Goal: Find specific page/section: Find specific page/section

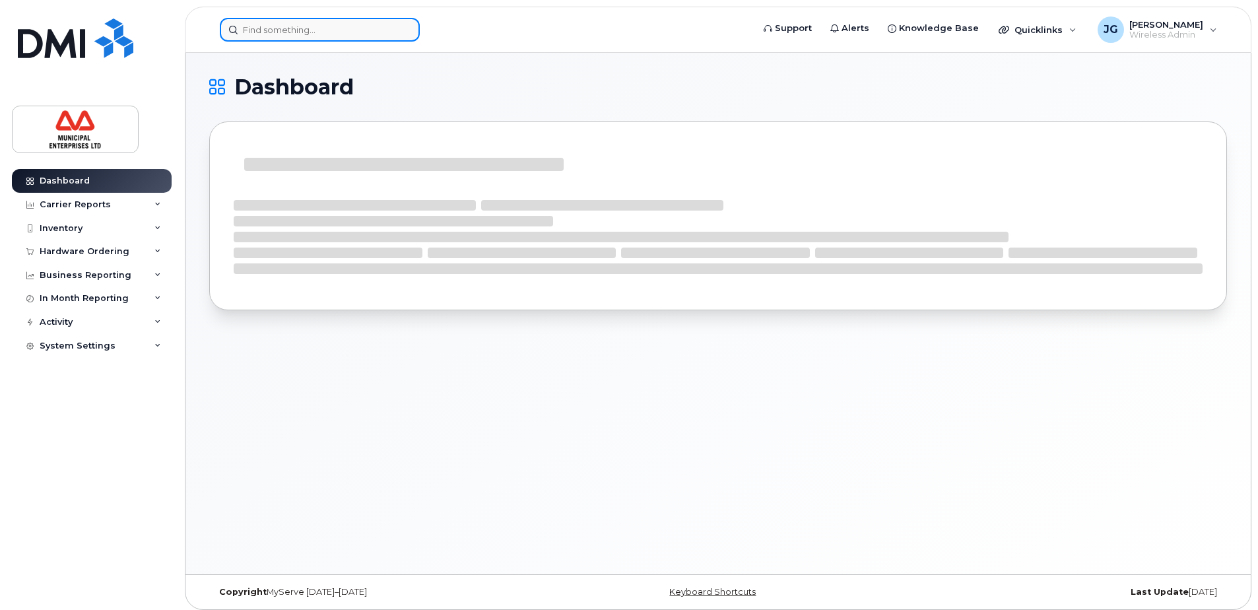
click at [321, 34] on input at bounding box center [320, 30] width 200 height 24
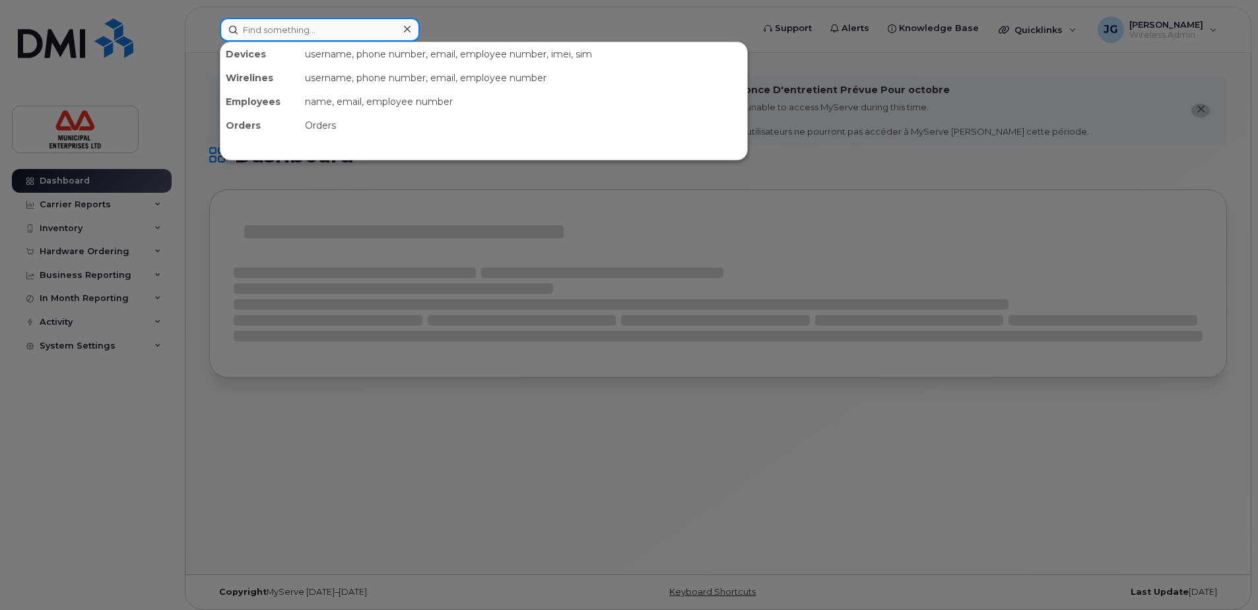
click at [321, 30] on input at bounding box center [320, 30] width 200 height 24
type input "darla"
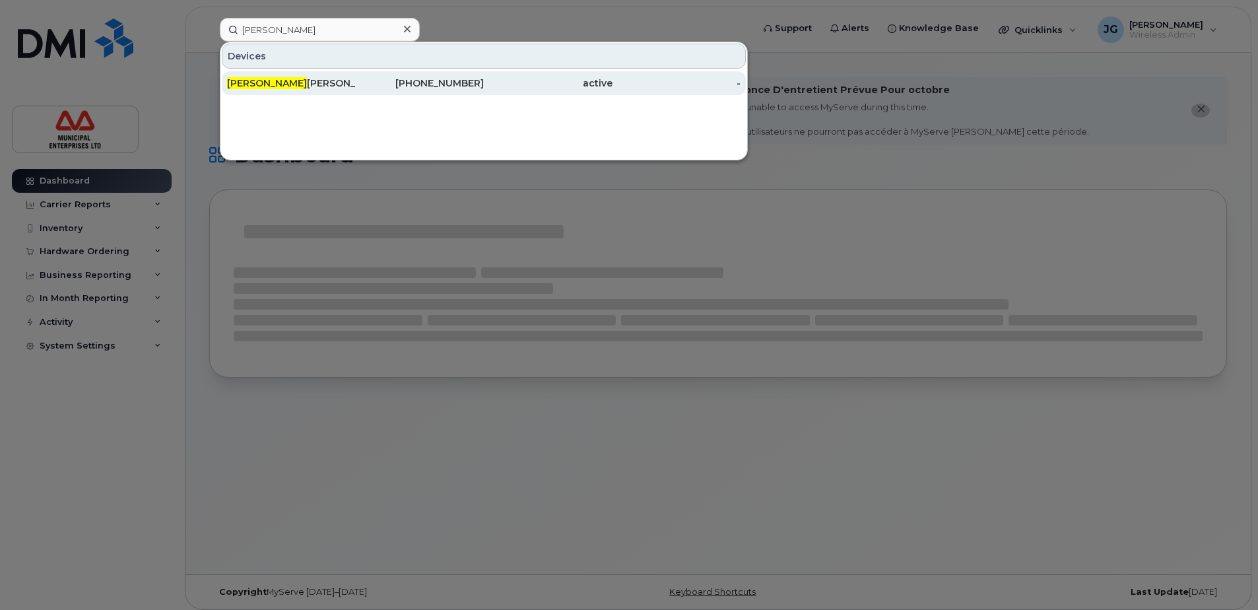
click at [495, 81] on div "active" at bounding box center [548, 83] width 129 height 13
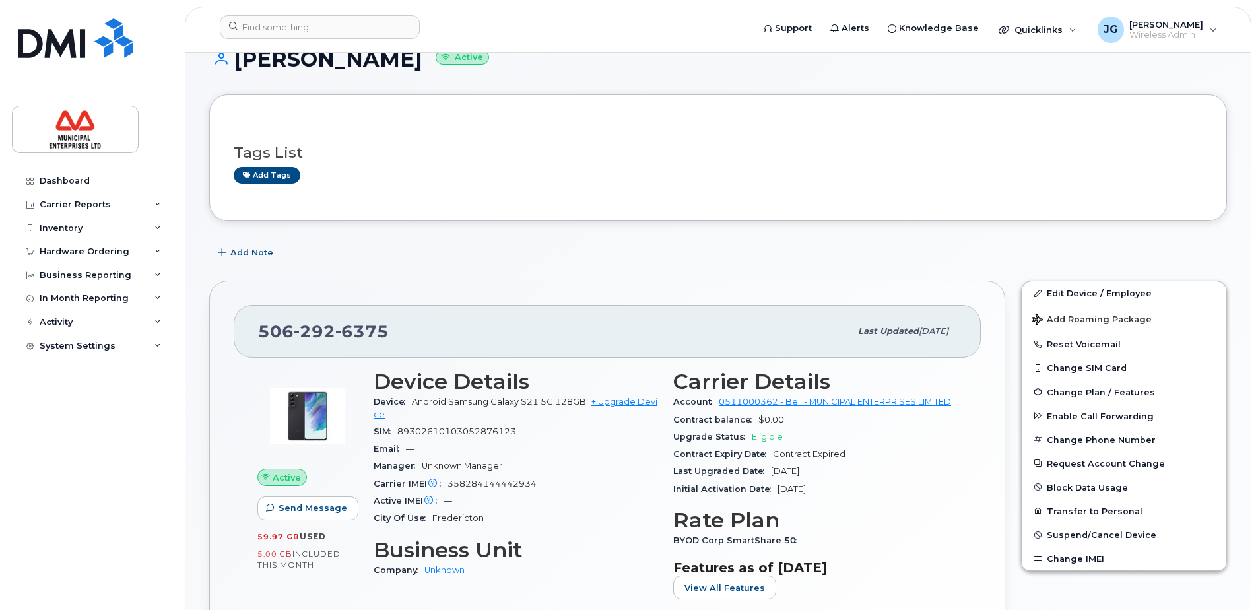
scroll to position [132, 0]
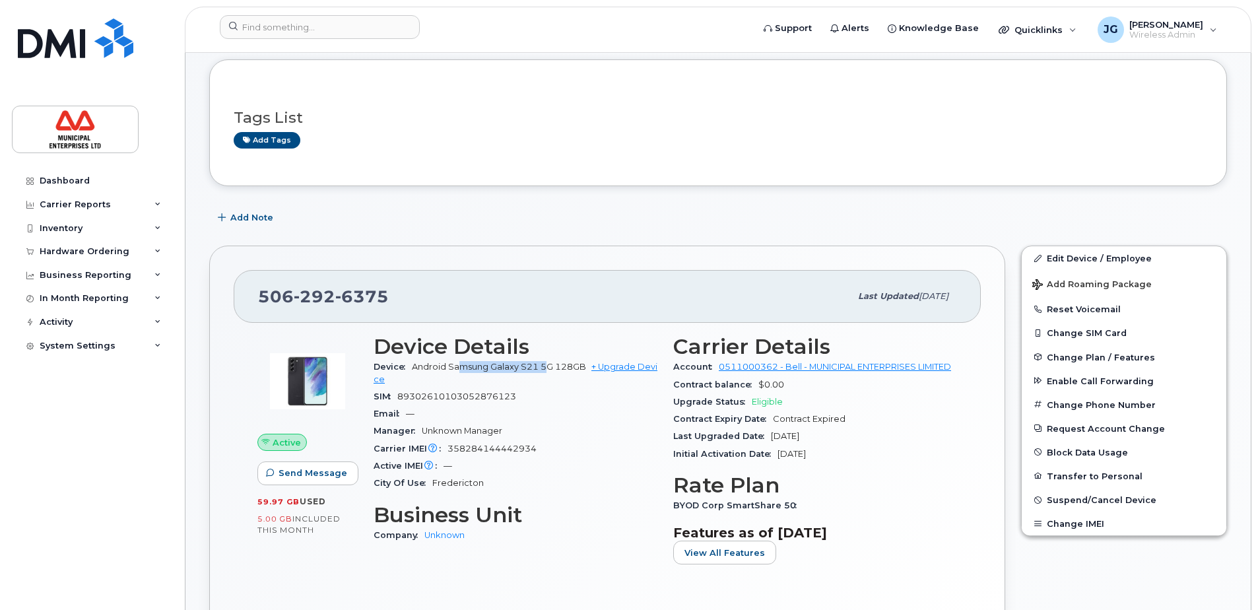
drag, startPoint x: 460, startPoint y: 366, endPoint x: 546, endPoint y: 361, distance: 85.9
click at [546, 361] on div "Device Android Samsung Galaxy S21 5G 128GB + Upgrade Device" at bounding box center [516, 373] width 284 height 30
click at [544, 367] on span "Android Samsung Galaxy S21 5G 128GB" at bounding box center [499, 367] width 174 height 10
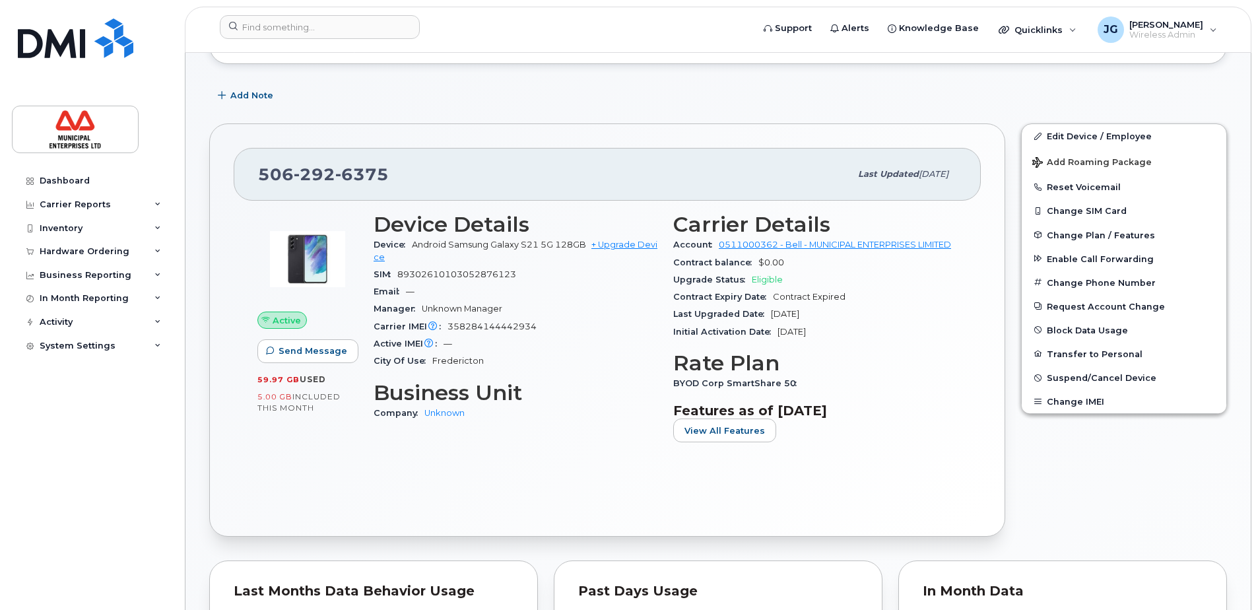
scroll to position [264, 0]
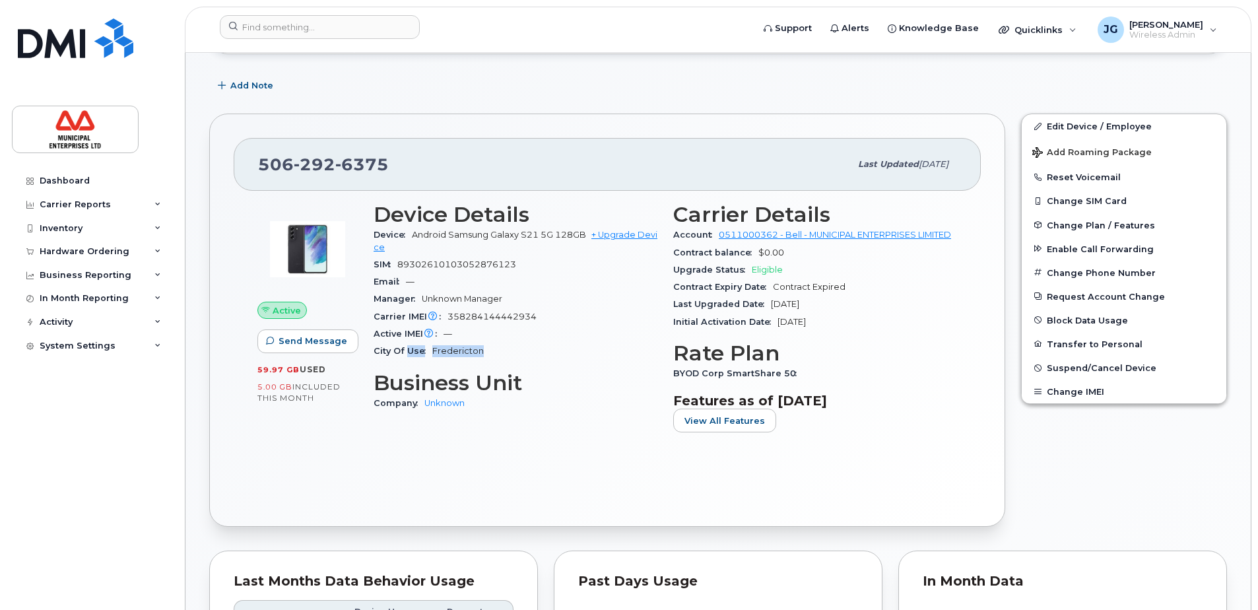
drag, startPoint x: 459, startPoint y: 345, endPoint x: 405, endPoint y: 343, distance: 54.8
click at [405, 343] on div "City Of Use [GEOGRAPHIC_DATA]" at bounding box center [516, 351] width 284 height 17
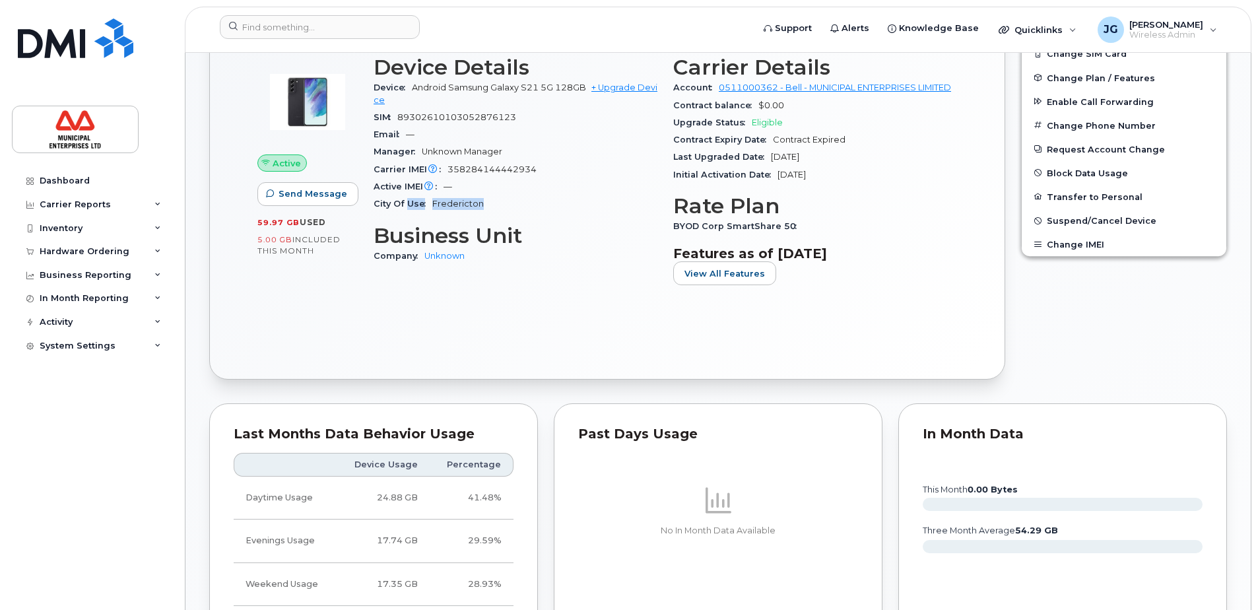
scroll to position [396, 0]
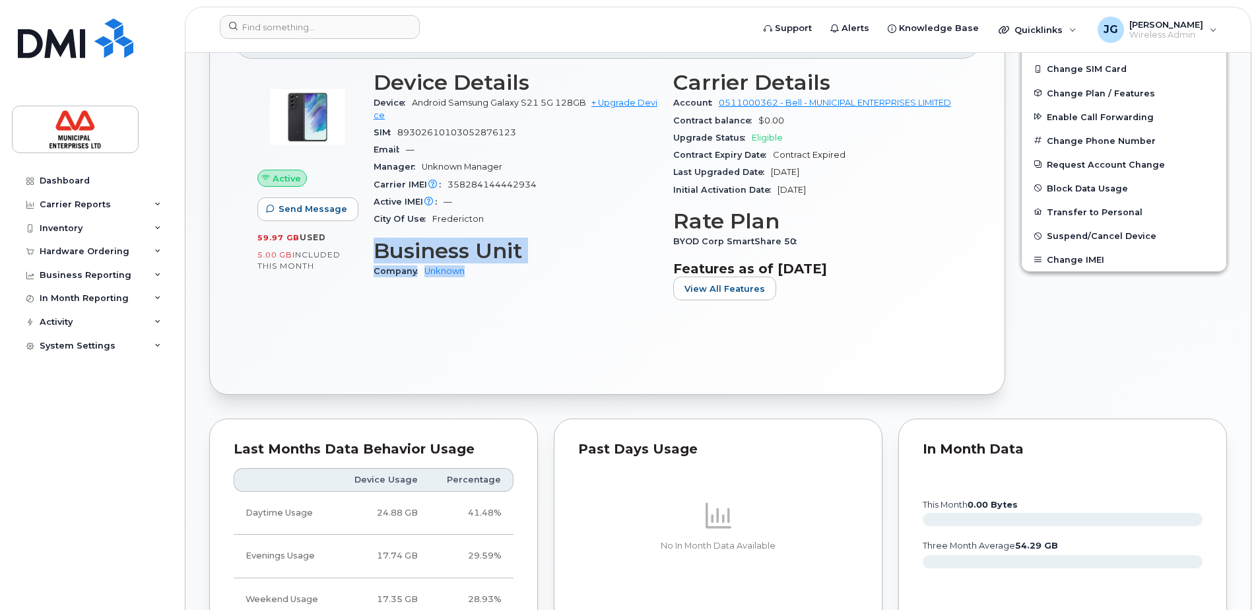
drag, startPoint x: 491, startPoint y: 275, endPoint x: 379, endPoint y: 251, distance: 114.7
click at [379, 251] on section "Business Unit Company Unknown" at bounding box center [516, 259] width 284 height 41
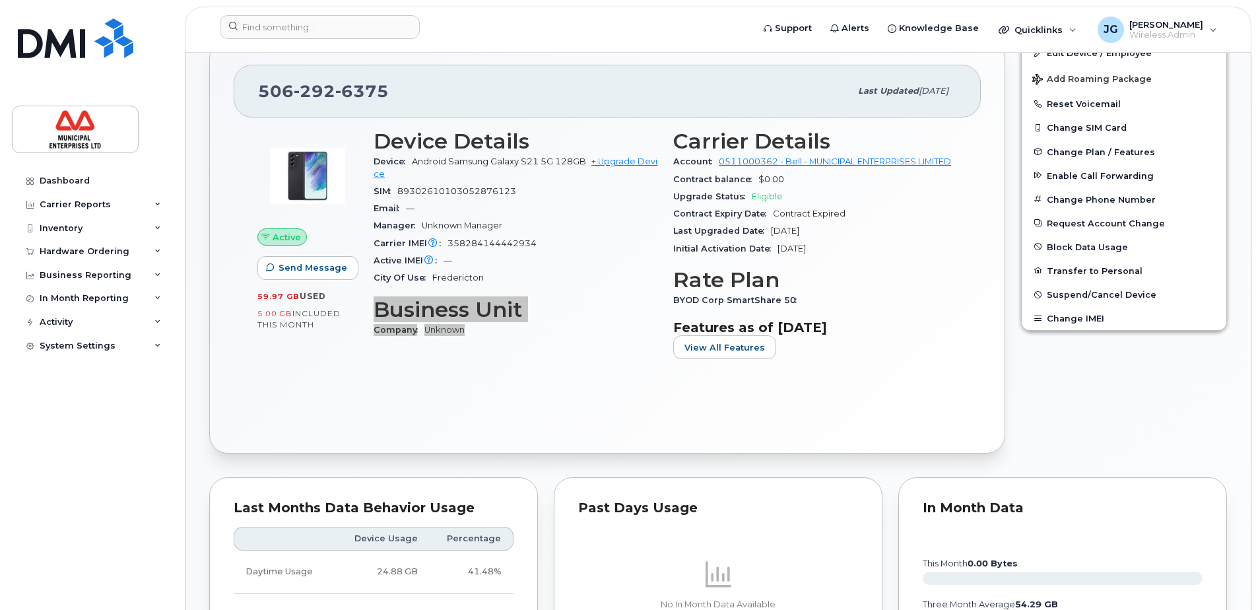
scroll to position [264, 0]
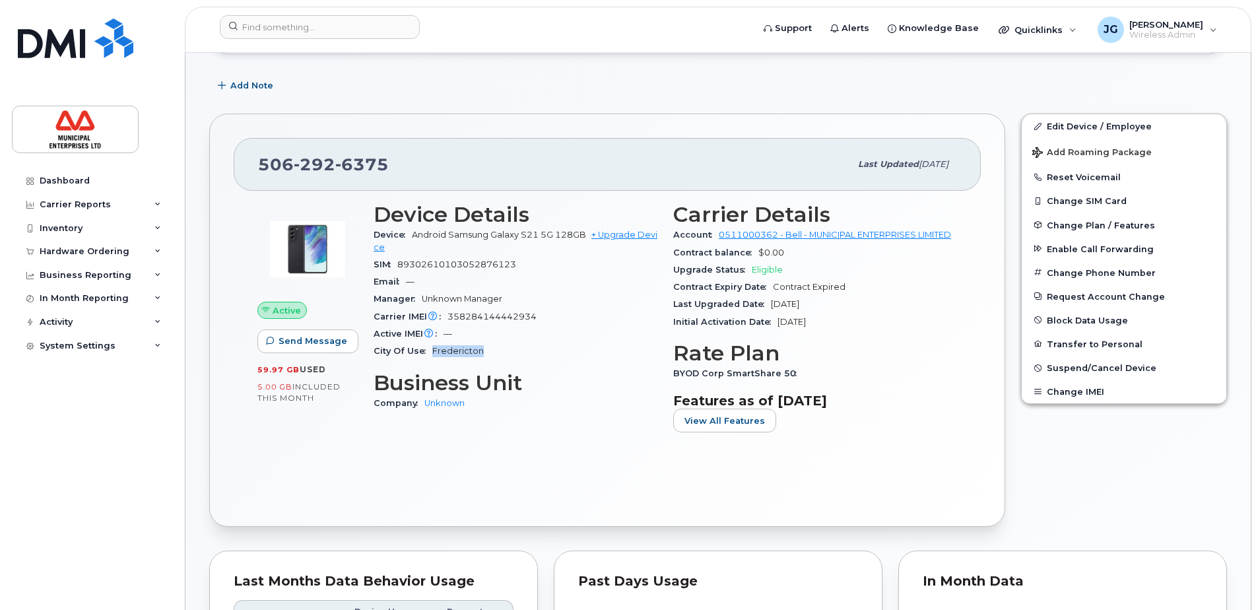
drag, startPoint x: 492, startPoint y: 348, endPoint x: 429, endPoint y: 350, distance: 62.7
click at [429, 350] on div "City Of Use Fredericton" at bounding box center [516, 351] width 284 height 17
drag, startPoint x: 257, startPoint y: 368, endPoint x: 327, endPoint y: 367, distance: 70.0
click at [327, 367] on div "Active Send Message 59.97 GB  used 5.00 GB  included this month" at bounding box center [307, 323] width 116 height 256
drag, startPoint x: 480, startPoint y: 265, endPoint x: 398, endPoint y: 271, distance: 82.7
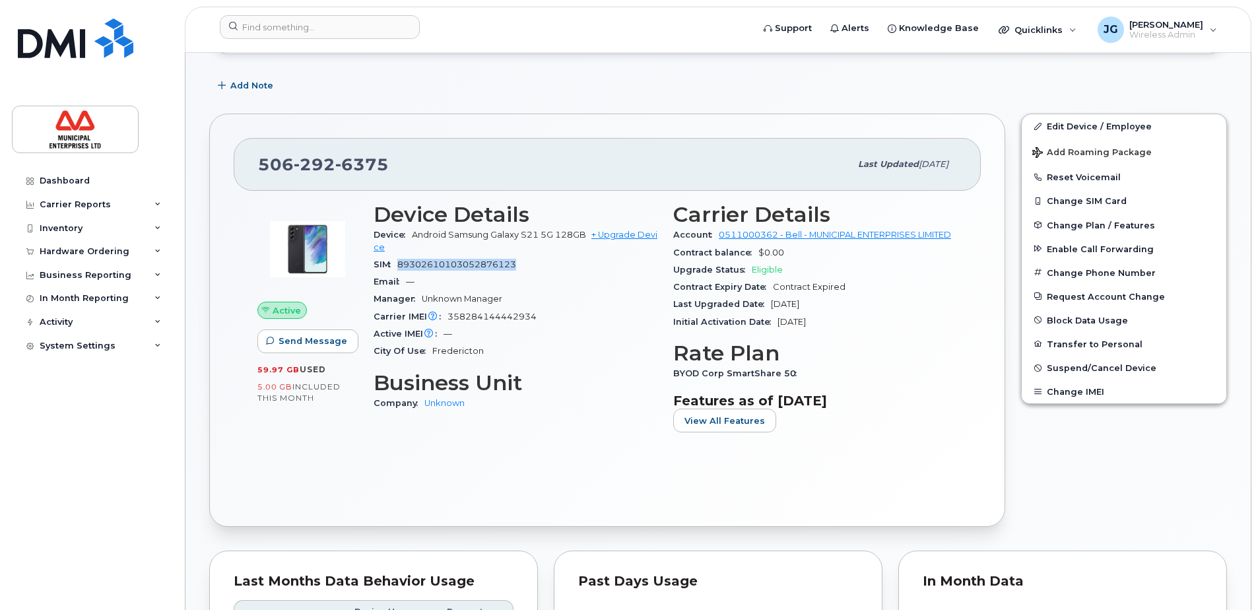
click at [398, 271] on div "SIM 89302610103052876123" at bounding box center [516, 264] width 284 height 17
copy span "89302610103052876123"
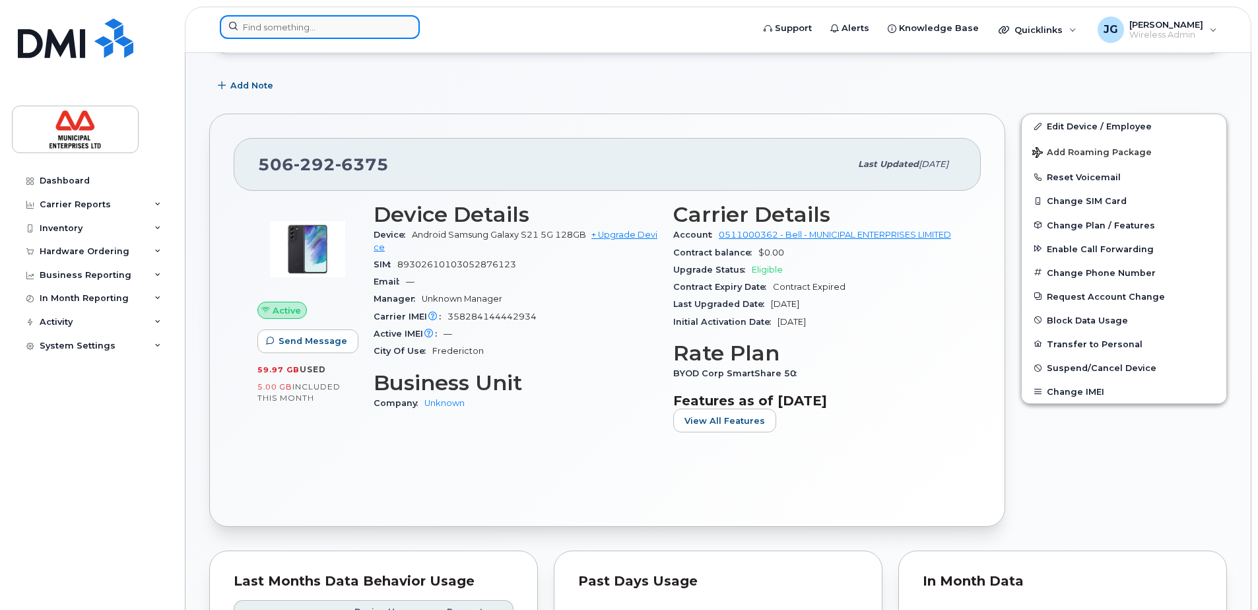
click at [303, 25] on input at bounding box center [320, 27] width 200 height 24
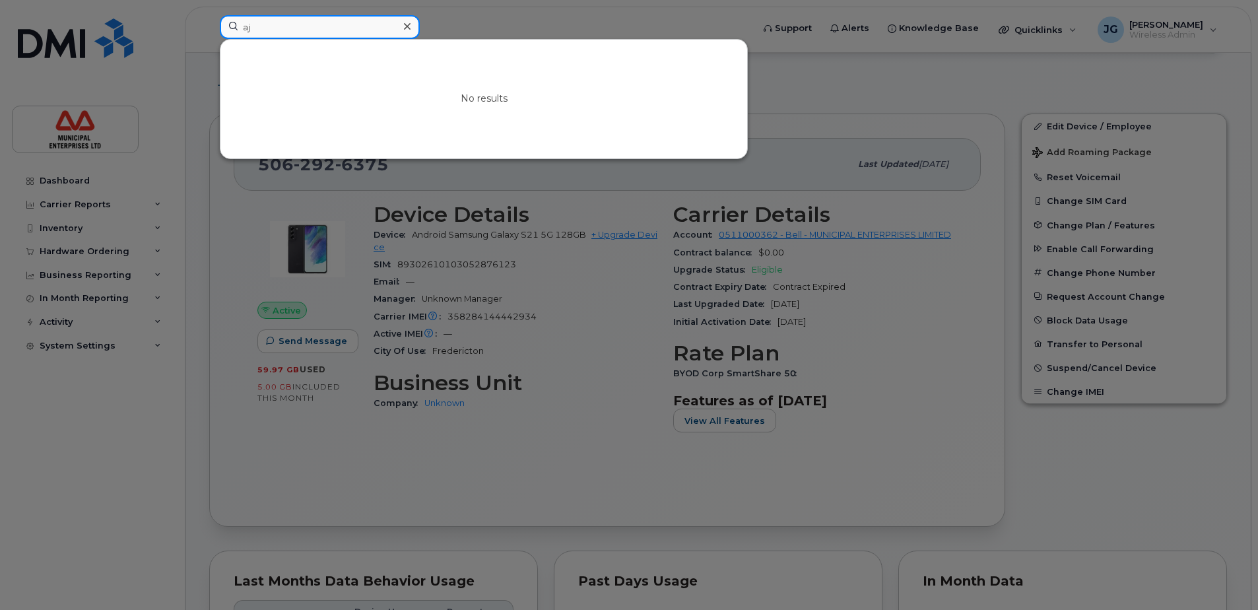
type input "a"
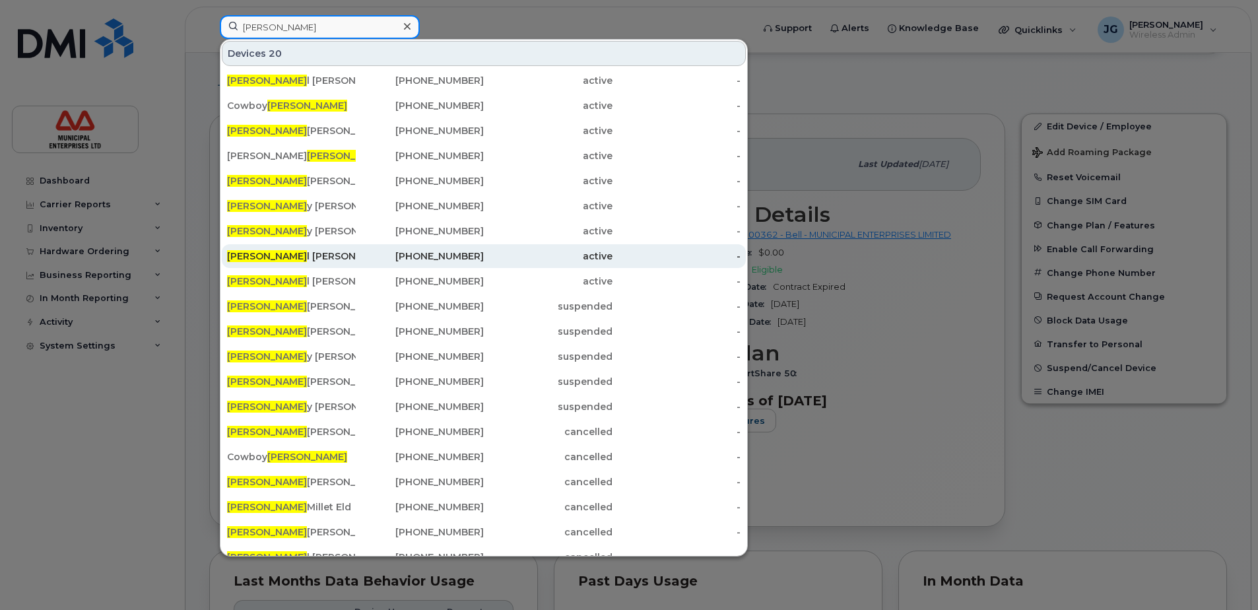
type input "joe"
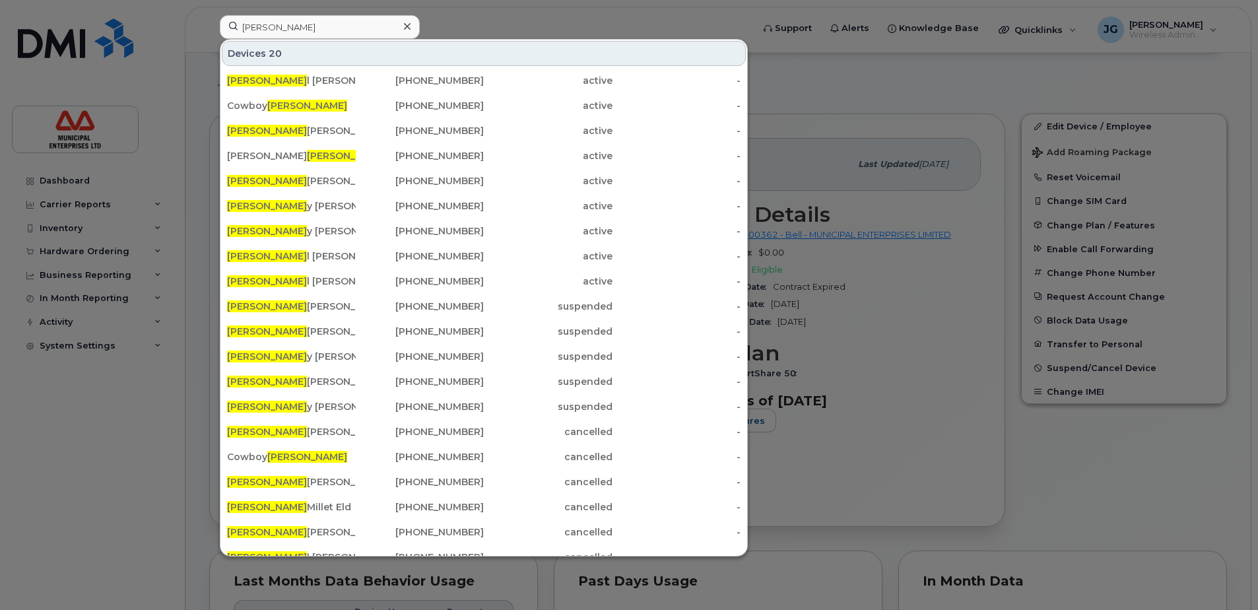
drag, startPoint x: 271, startPoint y: 257, endPoint x: 10, endPoint y: 226, distance: 262.5
click at [271, 257] on div "Joe l Nault" at bounding box center [291, 255] width 129 height 13
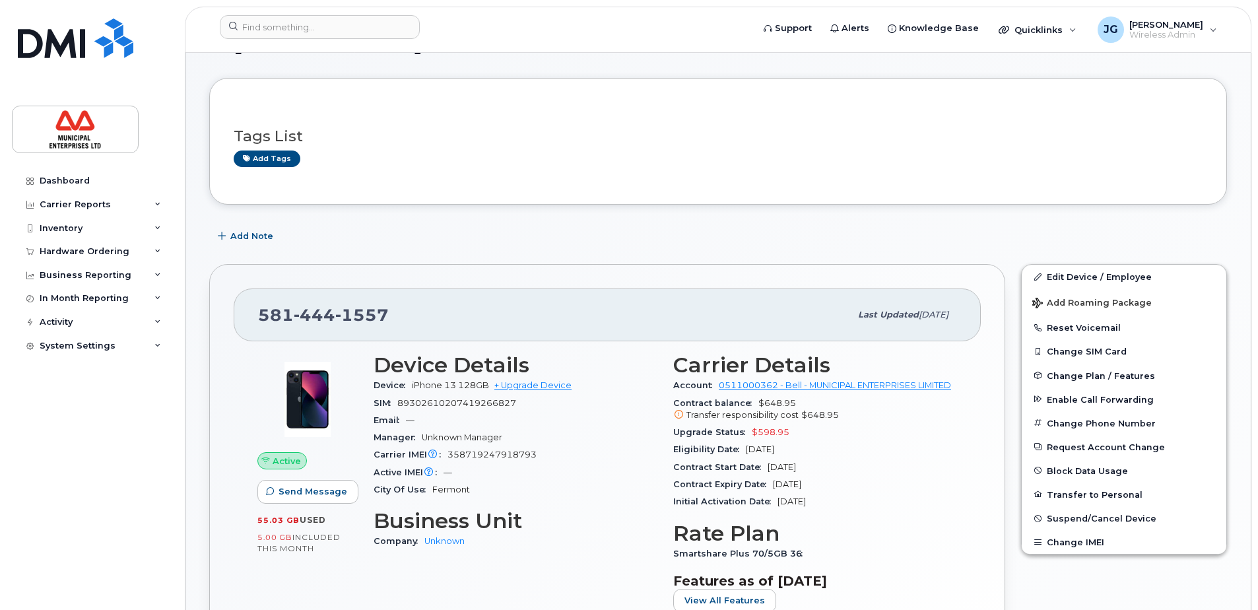
scroll to position [132, 0]
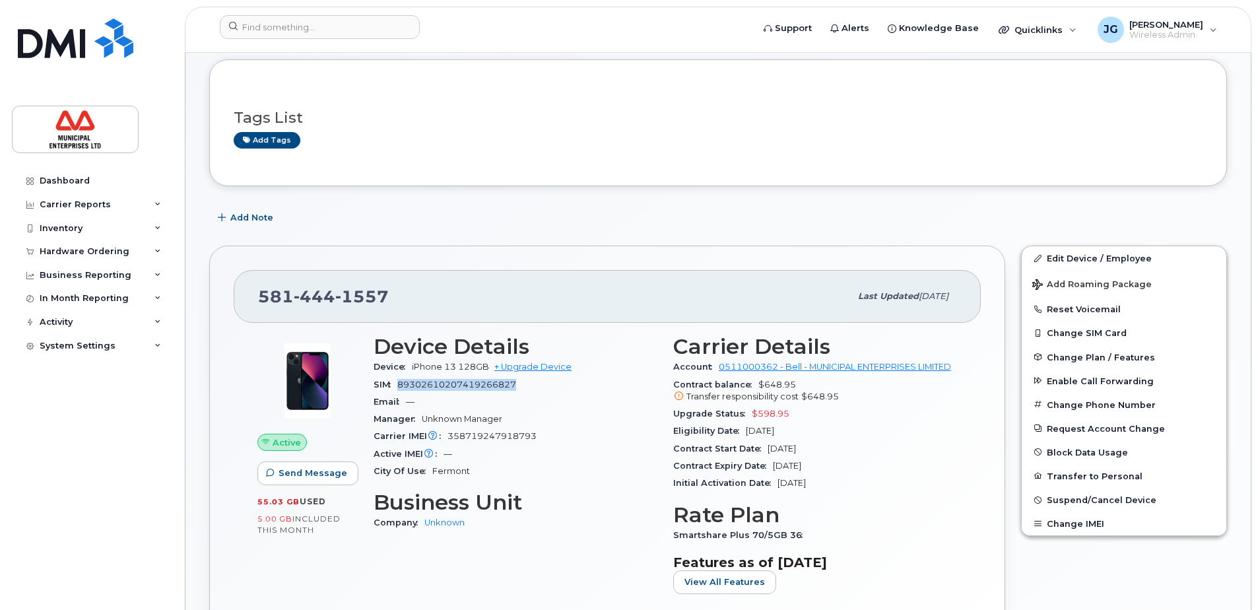
drag, startPoint x: 520, startPoint y: 385, endPoint x: 401, endPoint y: 385, distance: 119.5
click at [401, 385] on div "SIM 89302610207419266827" at bounding box center [516, 384] width 284 height 17
copy span "89302610207419266827"
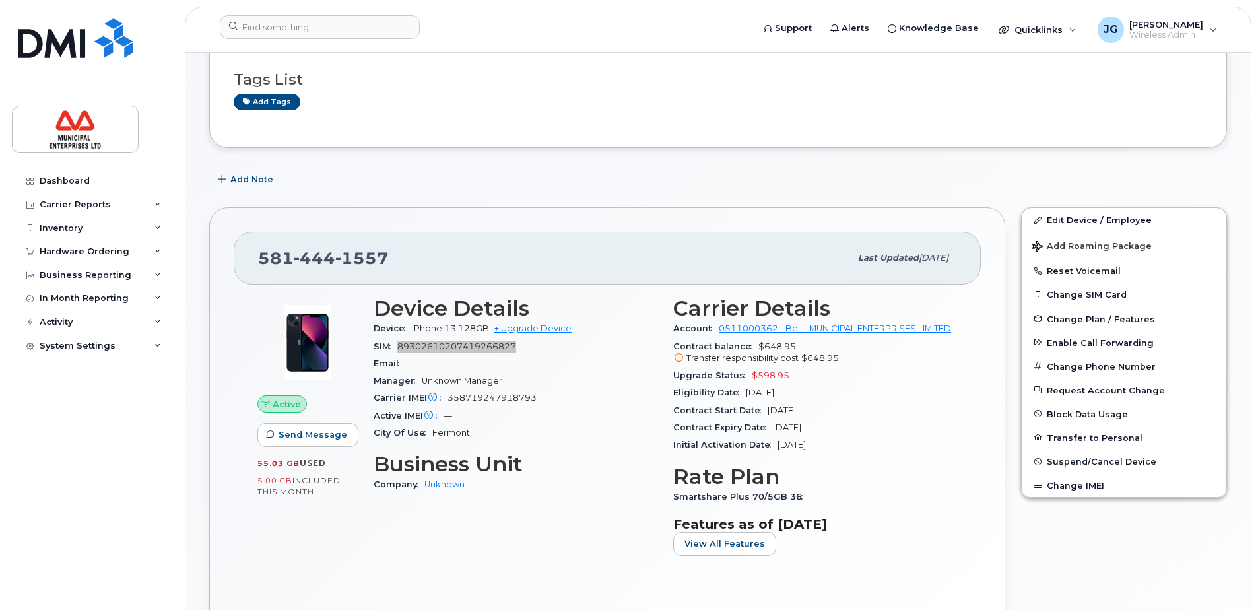
scroll to position [264, 0]
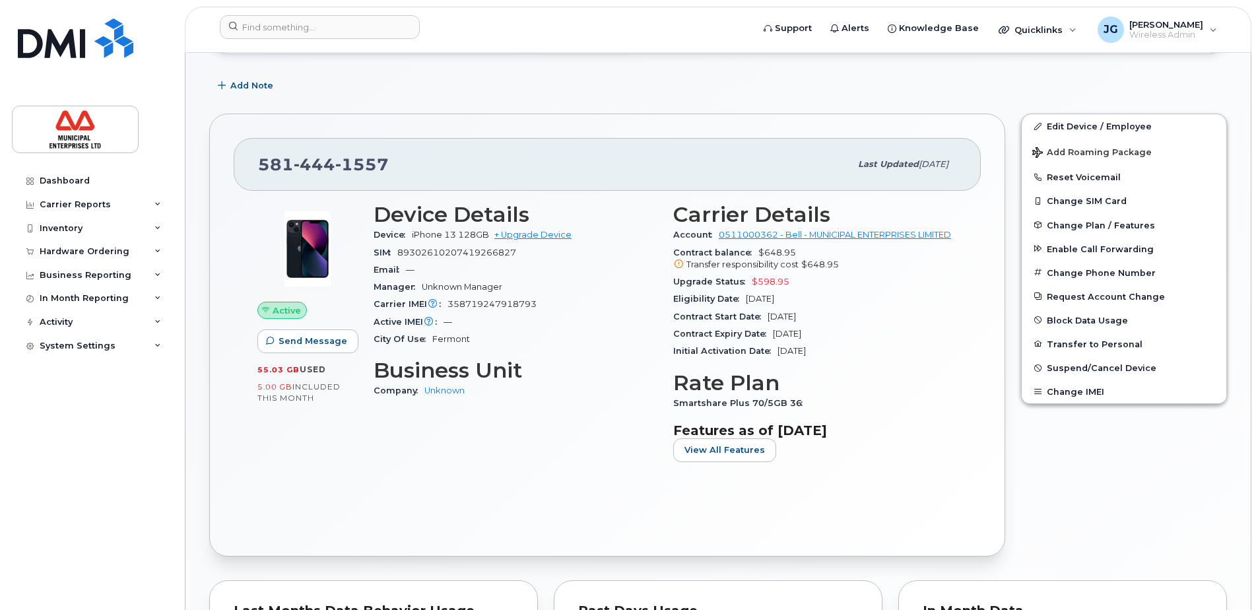
click at [504, 306] on span "358719247918793" at bounding box center [491, 304] width 89 height 10
drag, startPoint x: 535, startPoint y: 304, endPoint x: 446, endPoint y: 307, distance: 89.2
click at [446, 307] on div "Carrier IMEI Carrier IMEI is reported during the last billing cycle or change o…" at bounding box center [516, 304] width 284 height 17
copy span "358719247918793"
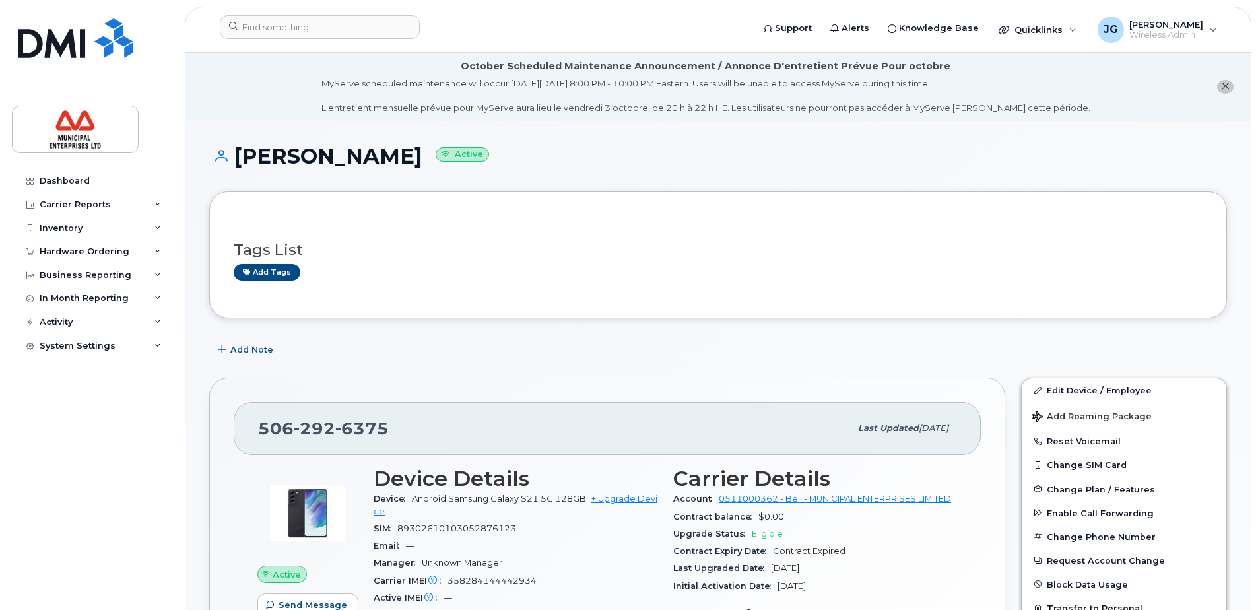
drag, startPoint x: 380, startPoint y: 158, endPoint x: 292, endPoint y: 154, distance: 87.2
click at [292, 154] on h1 "Darla Richardson Active" at bounding box center [718, 156] width 1018 height 23
drag, startPoint x: 323, startPoint y: 152, endPoint x: 381, endPoint y: 161, distance: 58.1
click at [381, 161] on h1 "Darla Richardson Active" at bounding box center [718, 156] width 1018 height 23
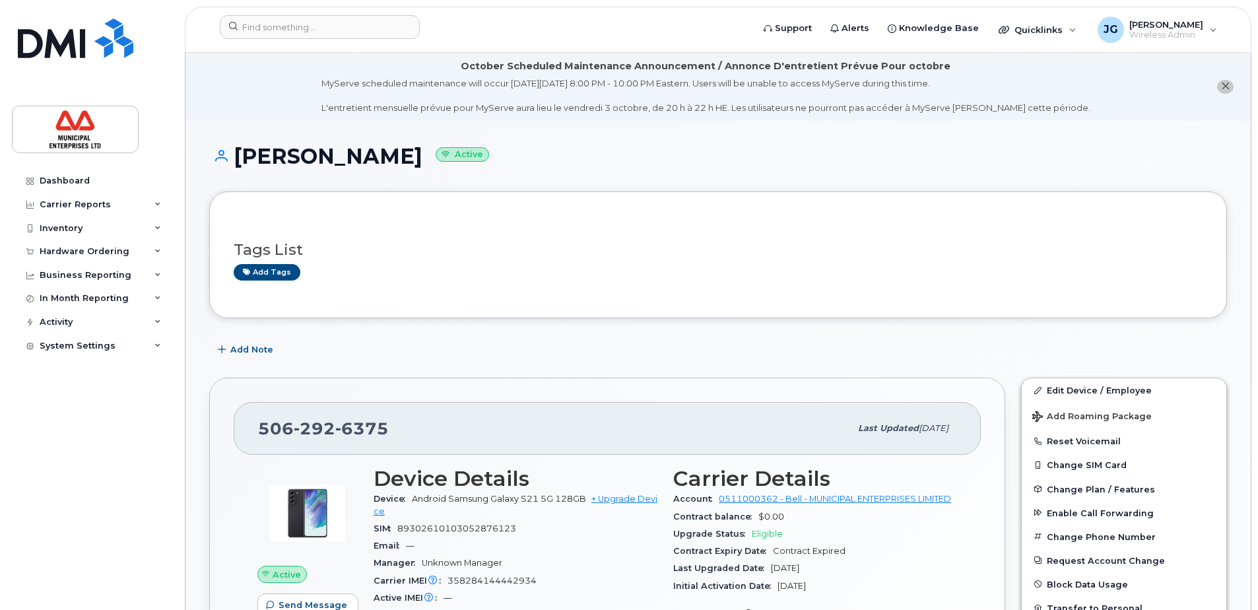
click at [381, 161] on h1 "Darla Richardson Active" at bounding box center [718, 156] width 1018 height 23
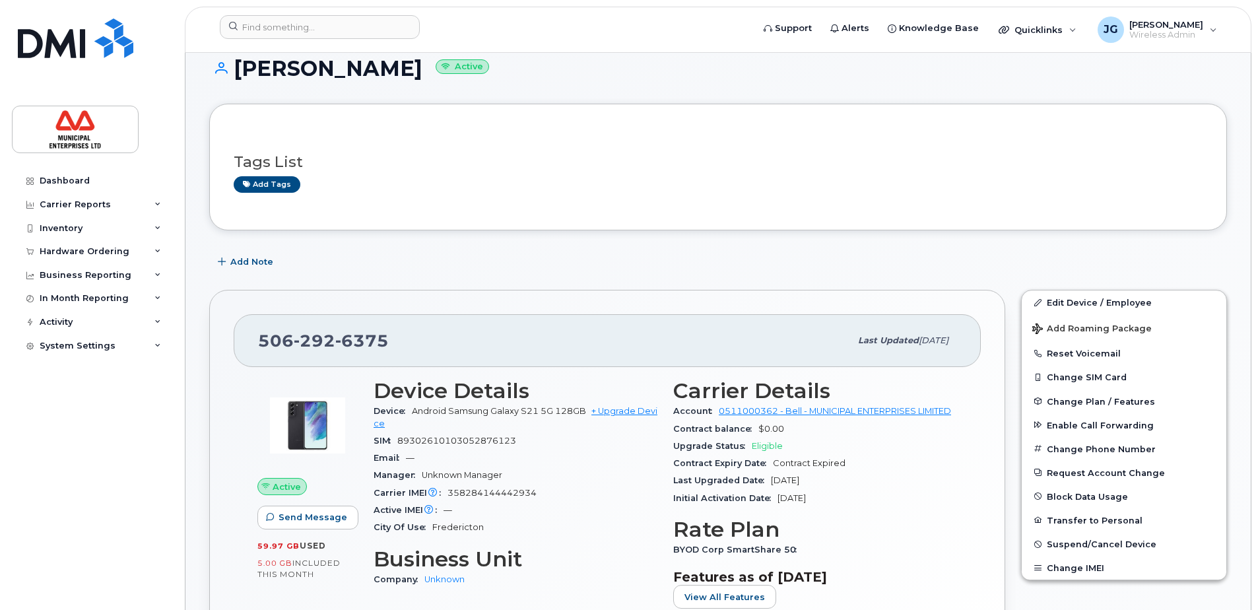
scroll to position [66, 0]
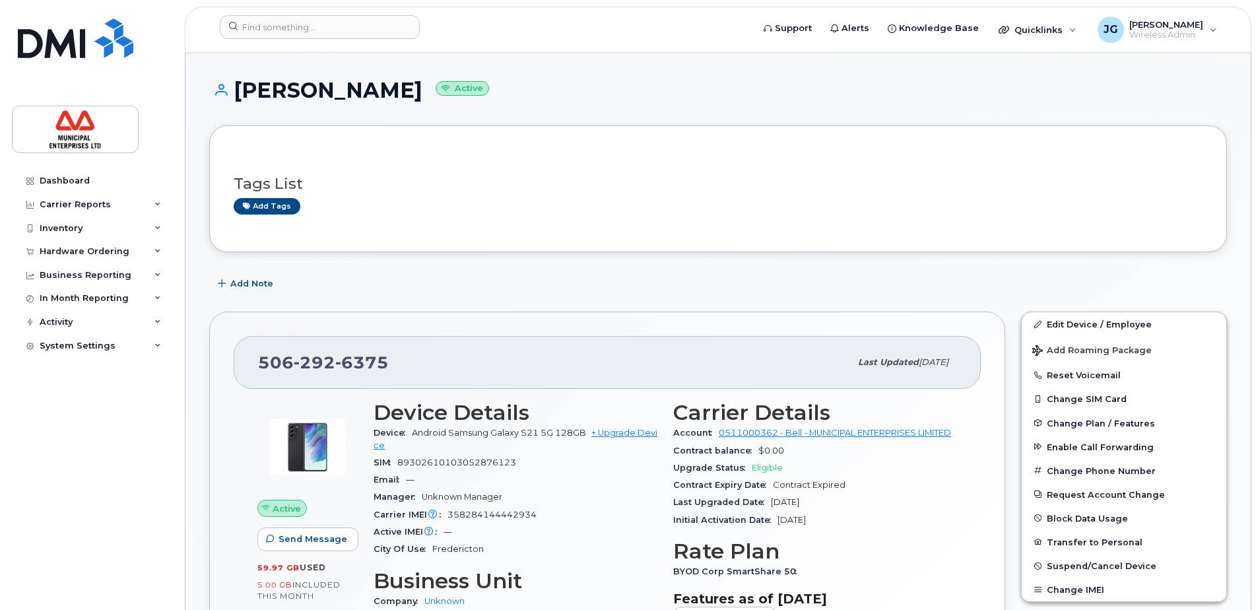
drag, startPoint x: 429, startPoint y: 88, endPoint x: 240, endPoint y: 94, distance: 188.8
click at [240, 94] on h1 "Darla Richardson Active" at bounding box center [718, 90] width 1018 height 23
copy h1 "[PERSON_NAME]"
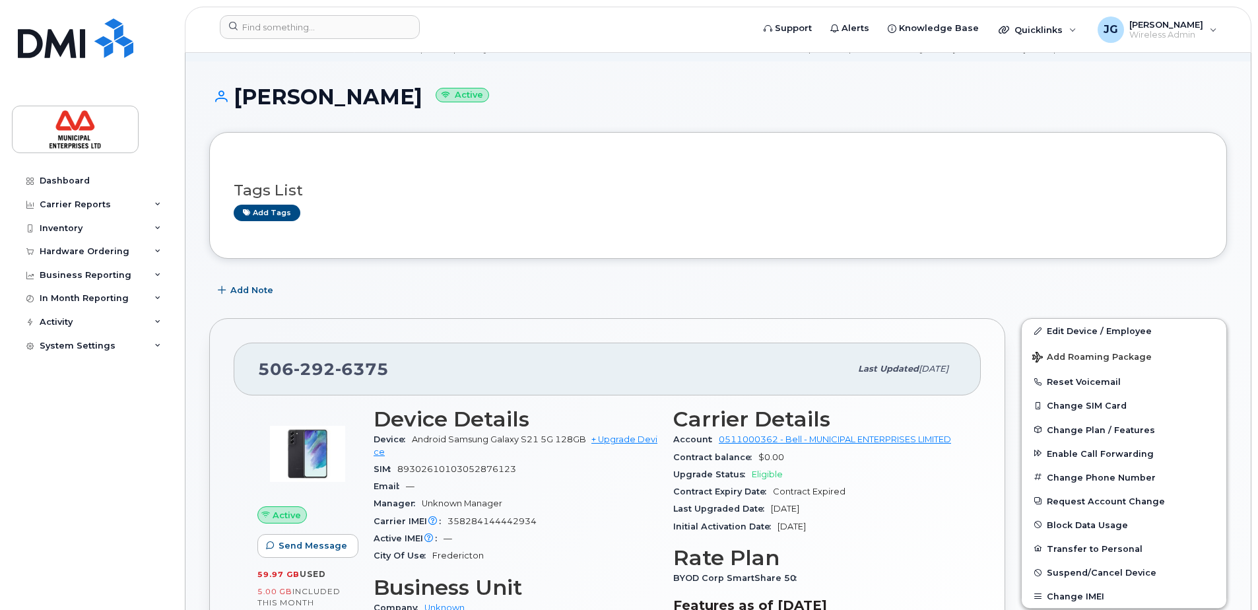
scroll to position [264, 0]
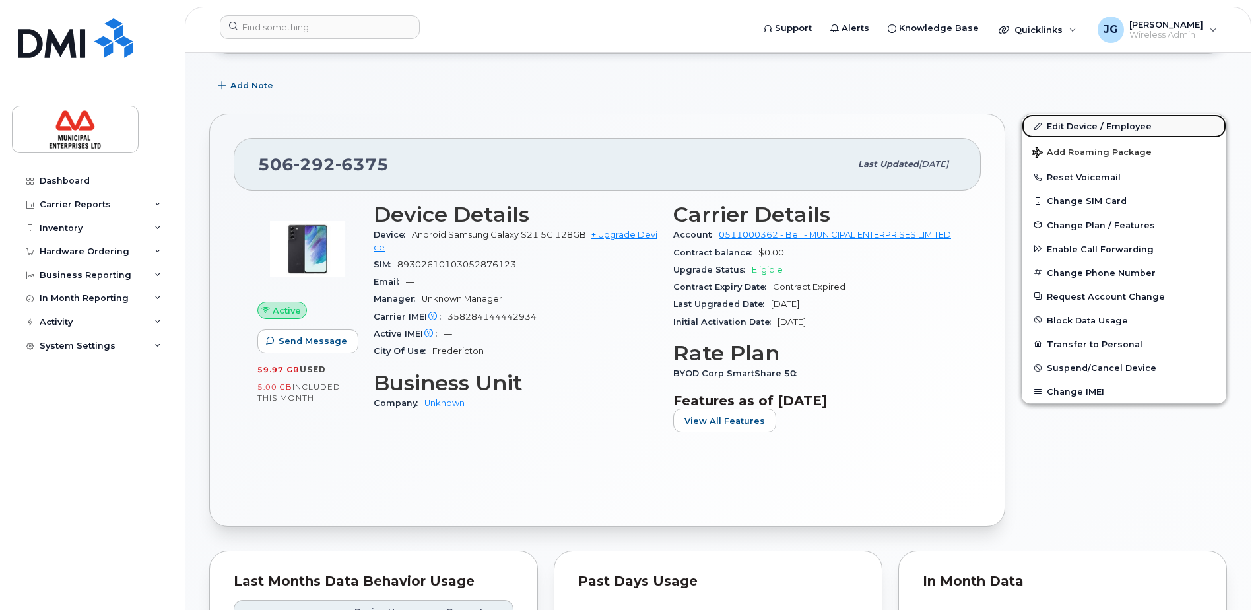
click at [1086, 123] on link "Edit Device / Employee" at bounding box center [1124, 126] width 205 height 24
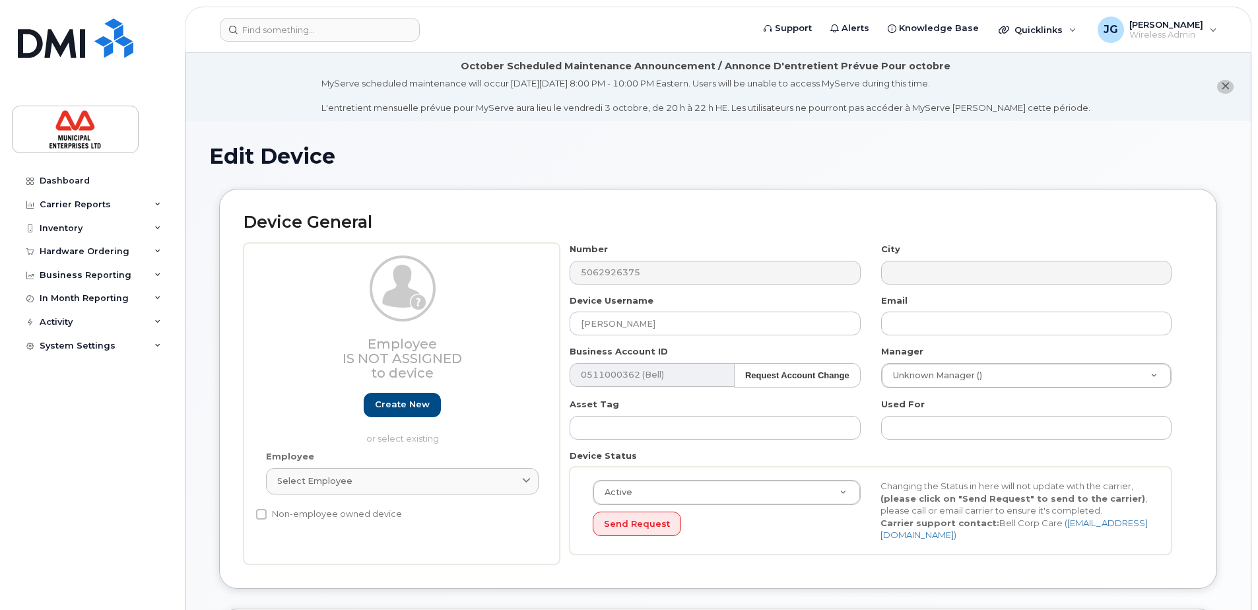
select select "3844586"
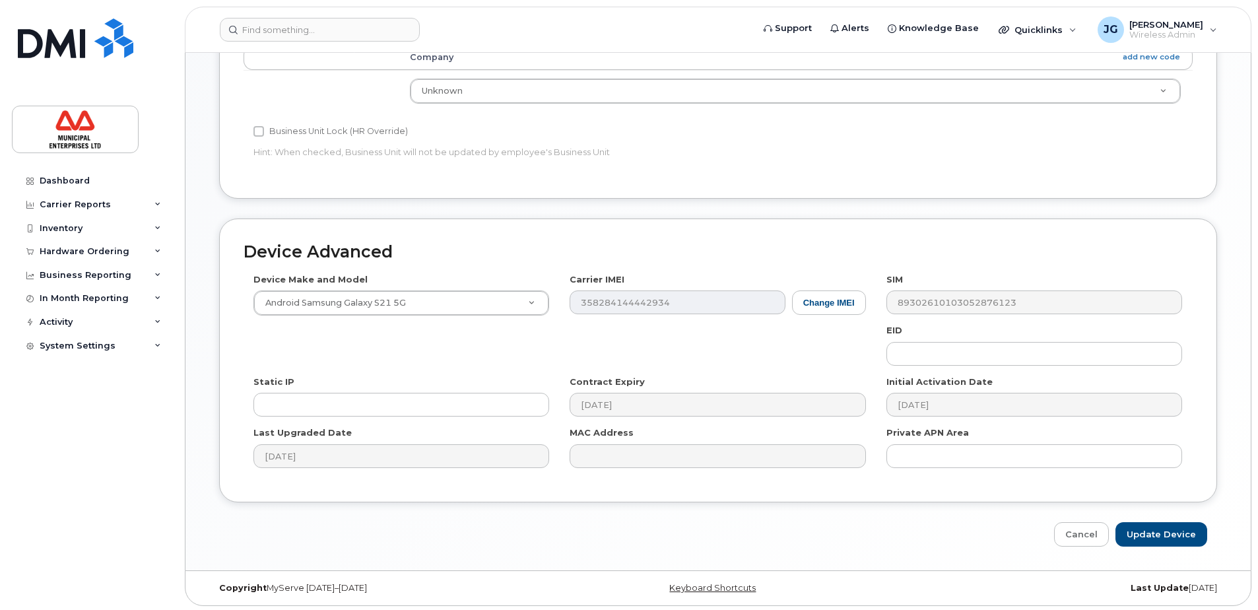
scroll to position [620, 0]
drag, startPoint x: 326, startPoint y: 426, endPoint x: 271, endPoint y: 427, distance: 55.5
click at [271, 427] on label "Last Upgraded Date" at bounding box center [302, 430] width 98 height 13
drag, startPoint x: 279, startPoint y: 248, endPoint x: 350, endPoint y: 257, distance: 72.5
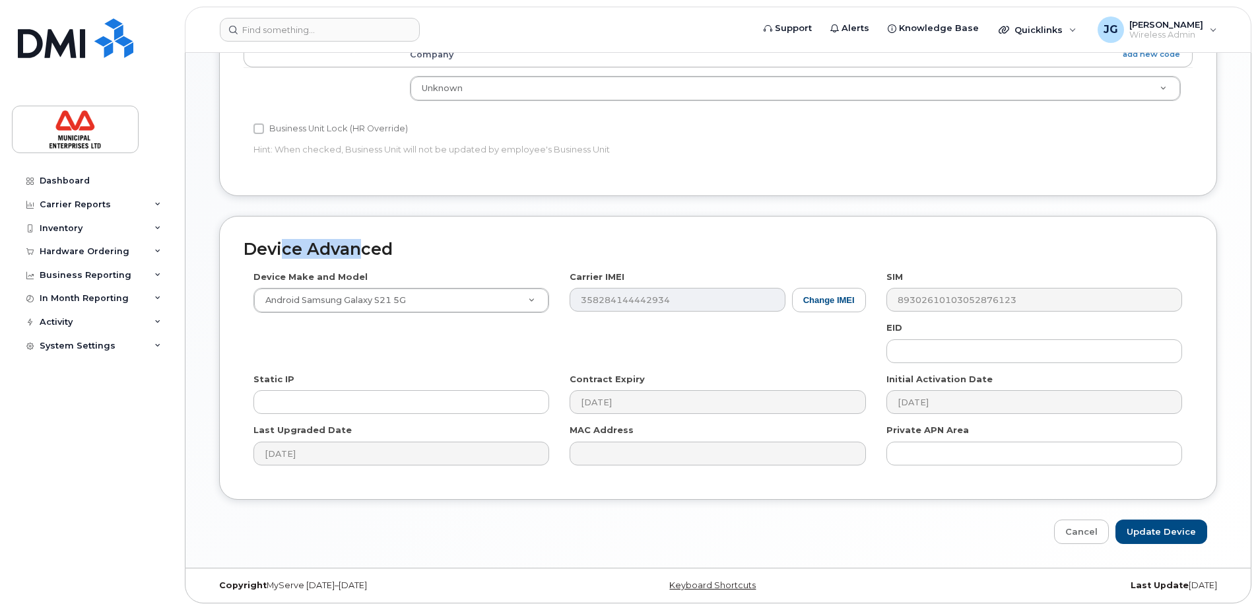
click at [350, 257] on h2 "Device Advanced" at bounding box center [718, 249] width 949 height 18
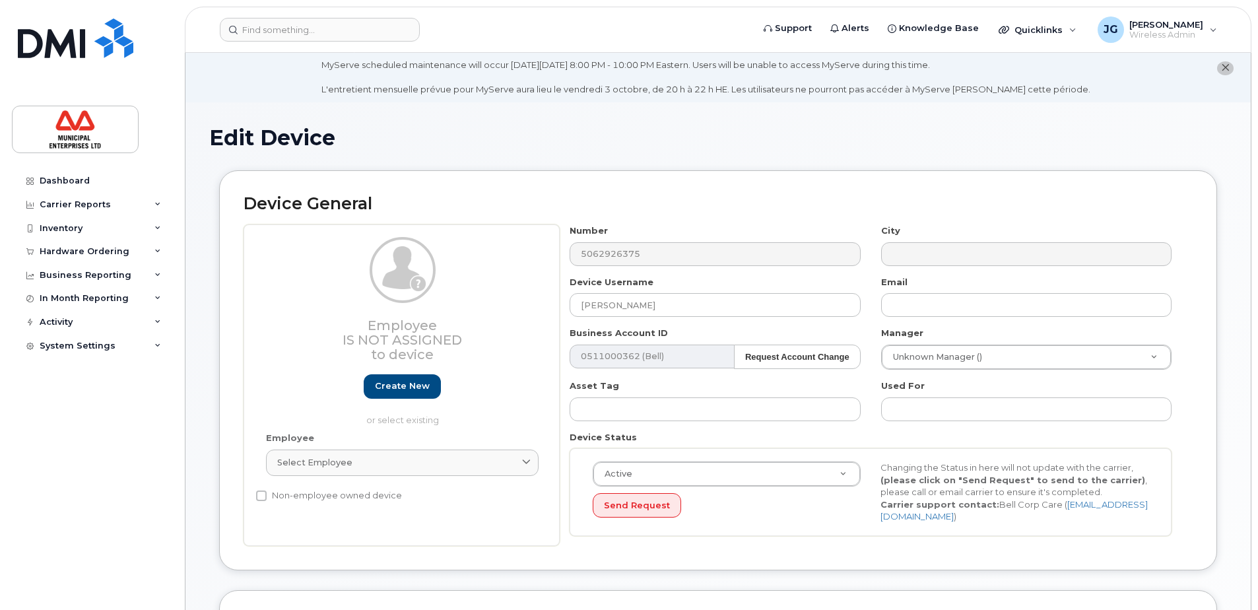
scroll to position [0, 0]
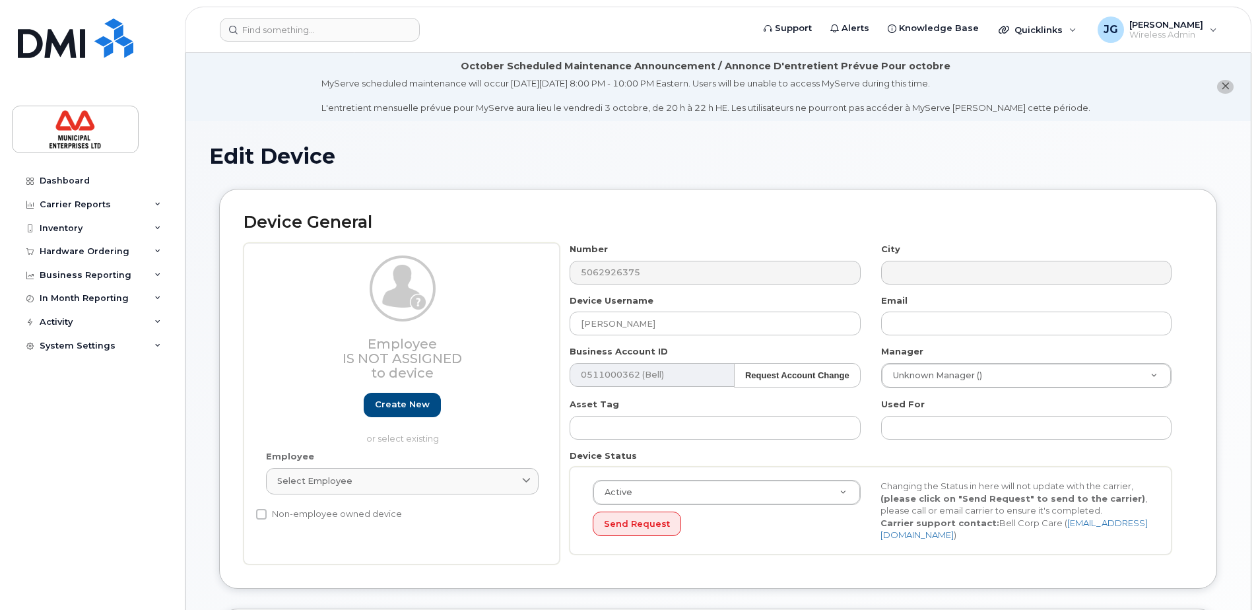
select select "3844586"
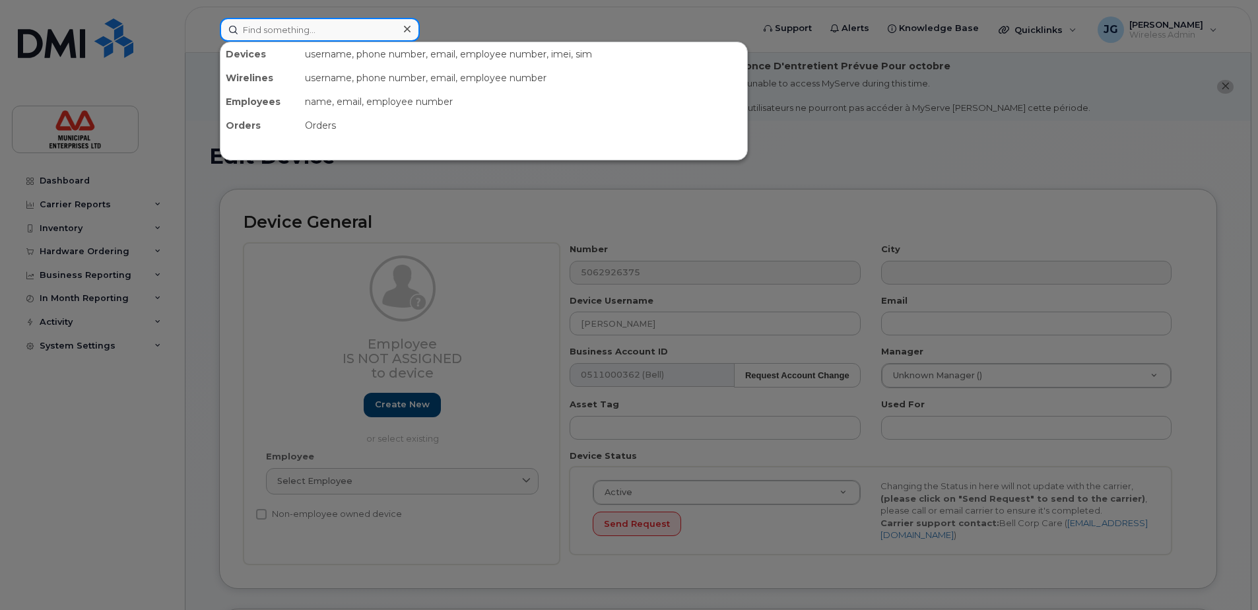
click at [297, 29] on input at bounding box center [320, 30] width 200 height 24
type input "darla"
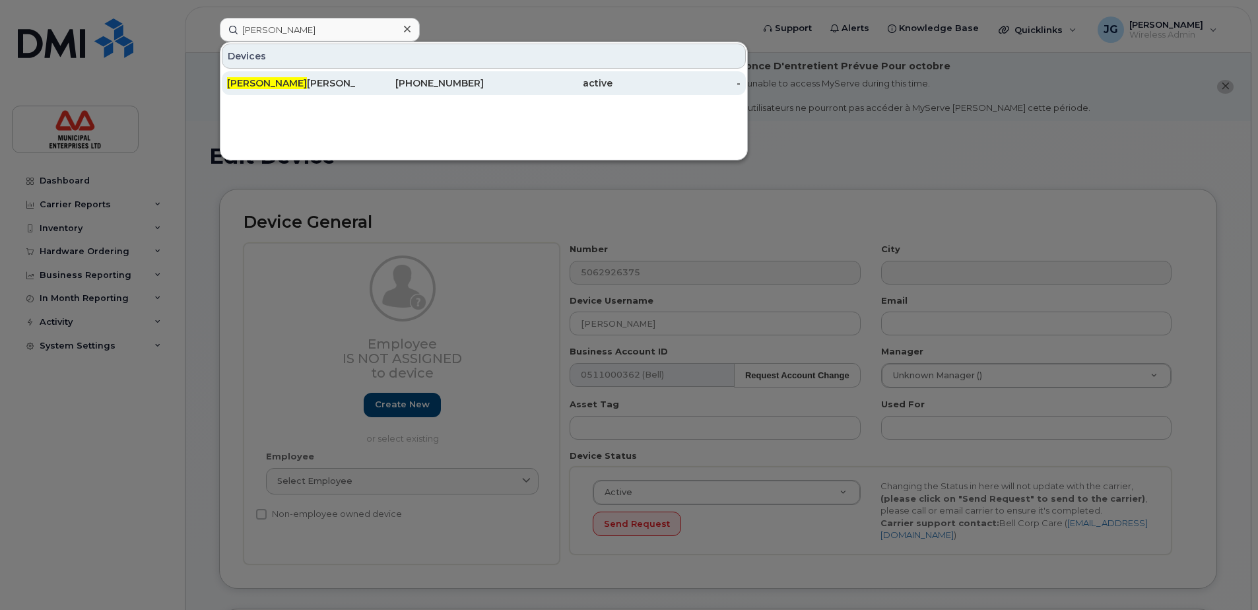
click at [424, 93] on div "506-292-6375" at bounding box center [420, 83] width 129 height 24
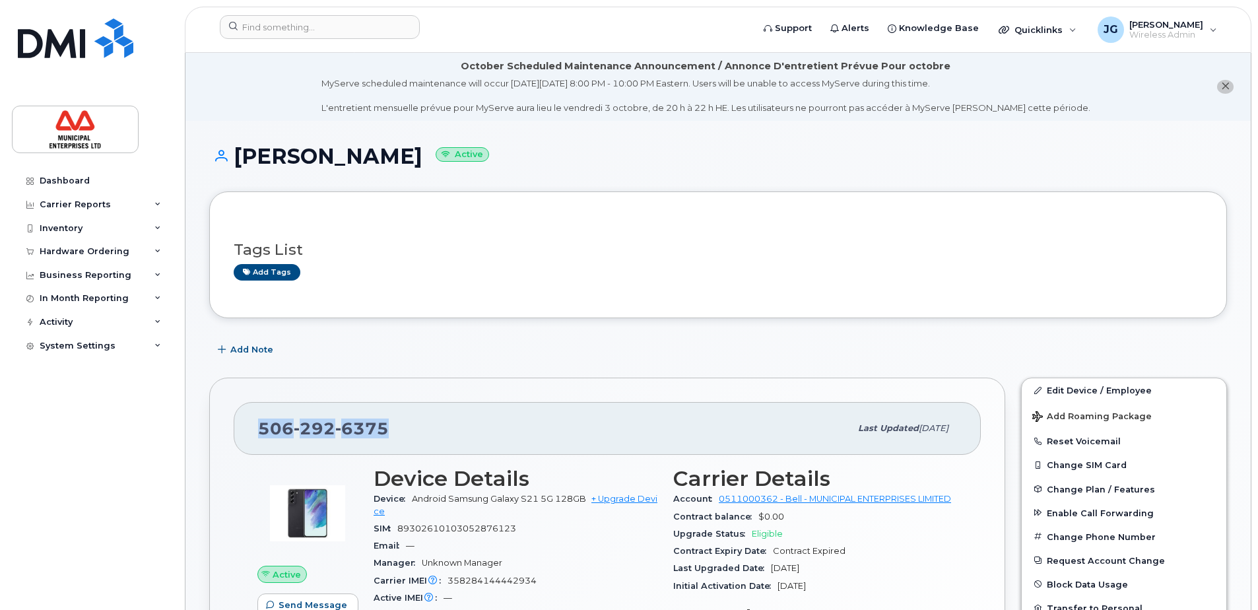
drag, startPoint x: 410, startPoint y: 426, endPoint x: 251, endPoint y: 430, distance: 159.1
click at [251, 430] on div "[PHONE_NUMBER] Last updated [DATE]" at bounding box center [607, 428] width 747 height 53
drag, startPoint x: 251, startPoint y: 430, endPoint x: 275, endPoint y: 430, distance: 23.8
copy span "[PHONE_NUMBER]"
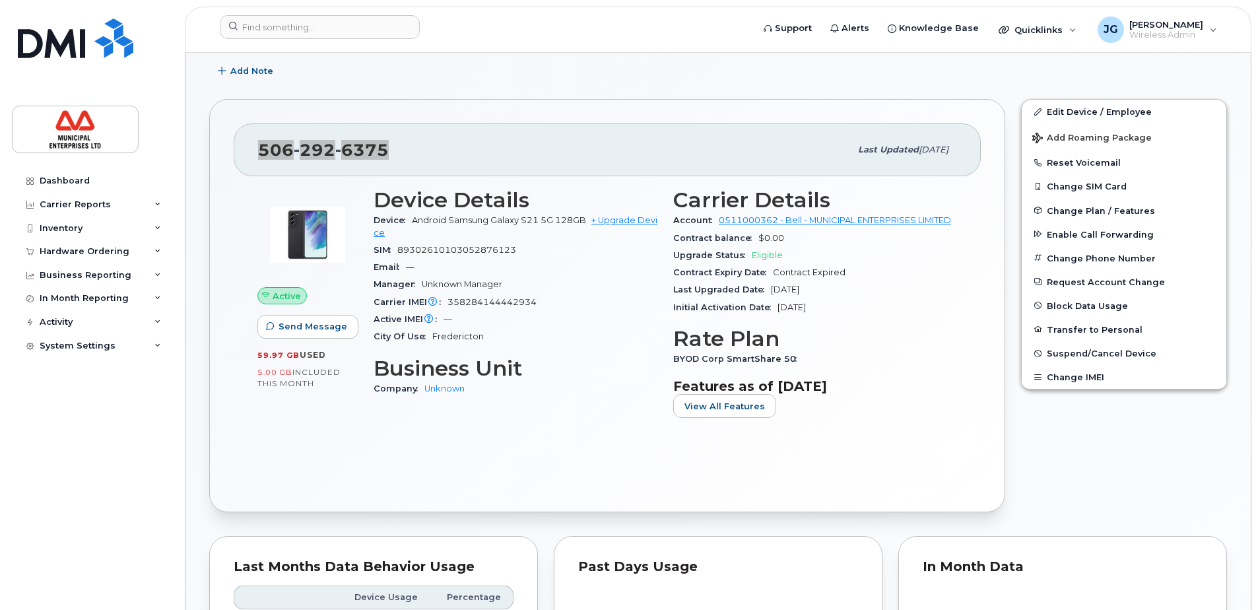
scroll to position [396, 0]
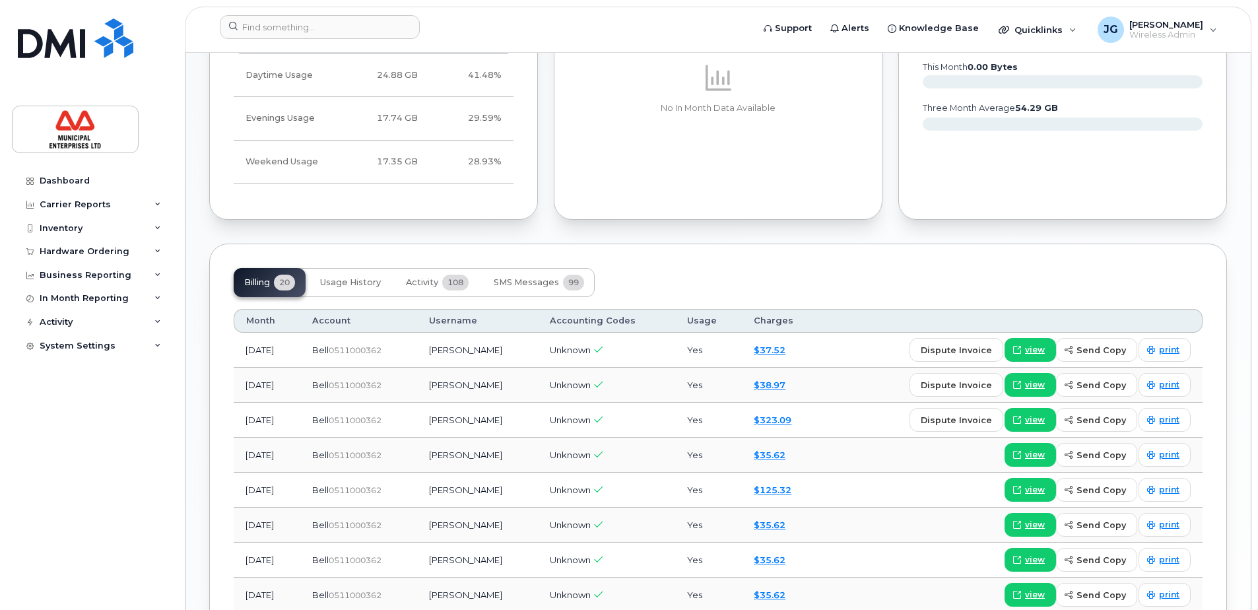
scroll to position [858, 0]
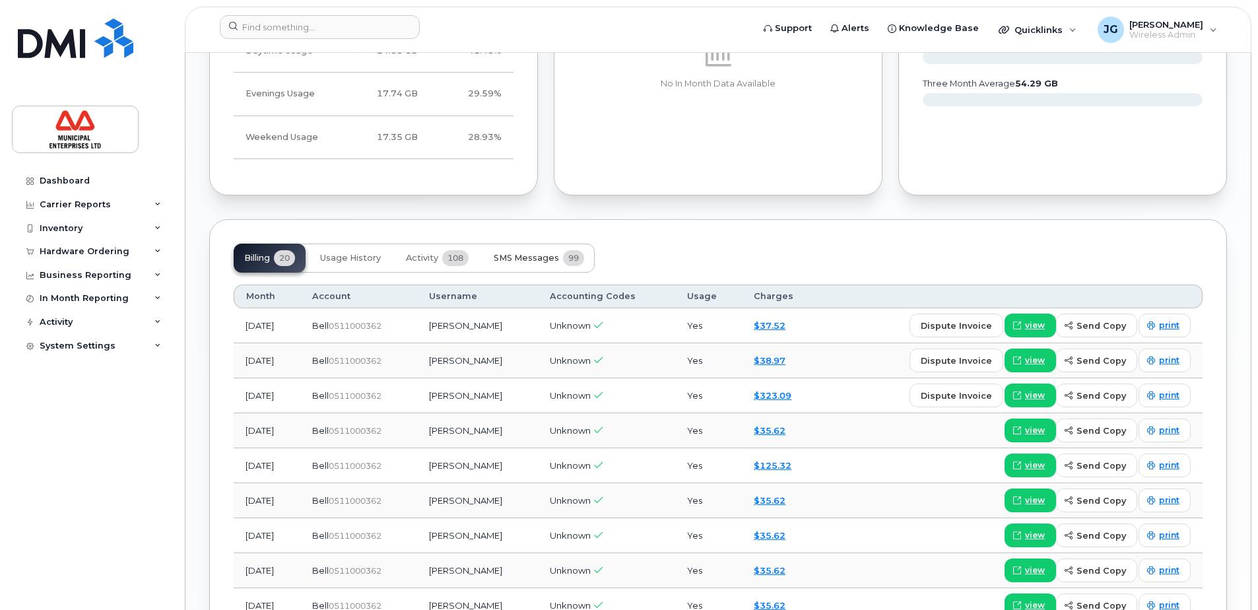
click at [549, 263] on span "SMS Messages" at bounding box center [526, 258] width 65 height 11
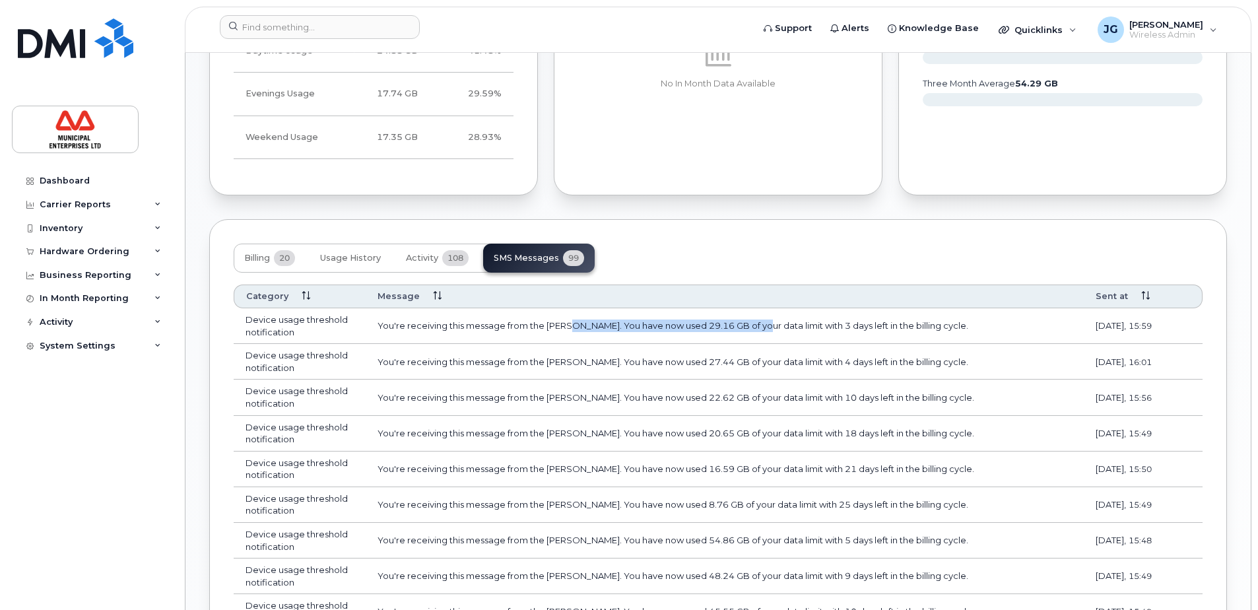
drag, startPoint x: 571, startPoint y: 341, endPoint x: 760, endPoint y: 343, distance: 188.8
click at [760, 343] on td "You're receiving this message from the MEL. You have now used 29.16 GB of your …" at bounding box center [725, 326] width 718 height 36
click at [438, 261] on button "Activity 108" at bounding box center [437, 258] width 84 height 29
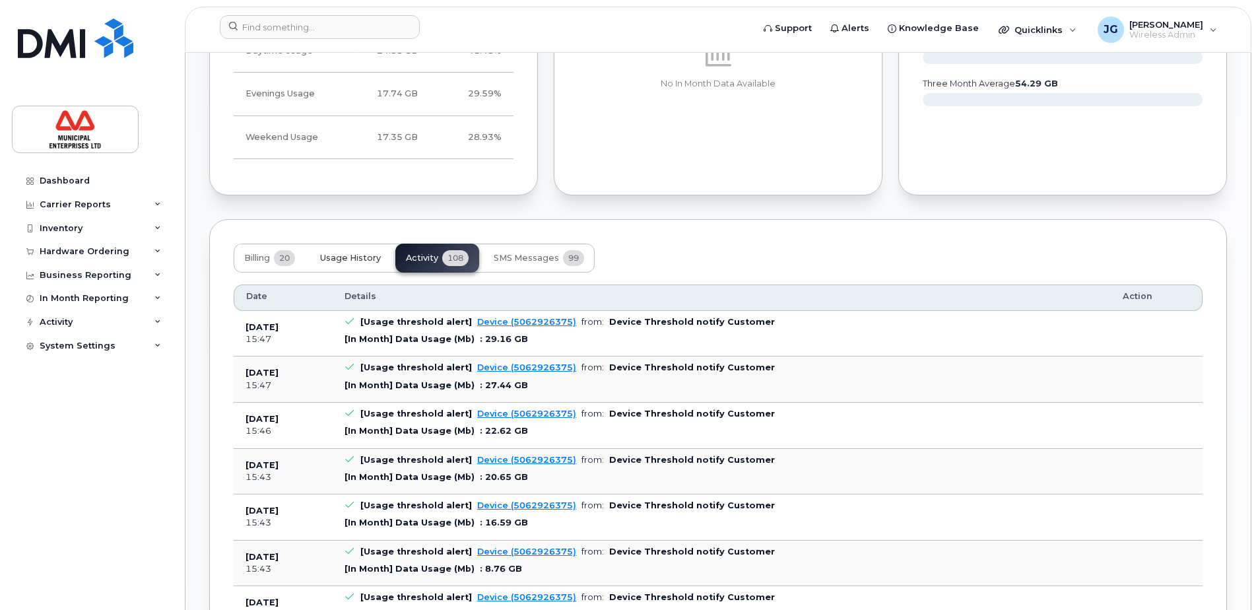
click at [357, 263] on span "Usage History" at bounding box center [350, 258] width 61 height 11
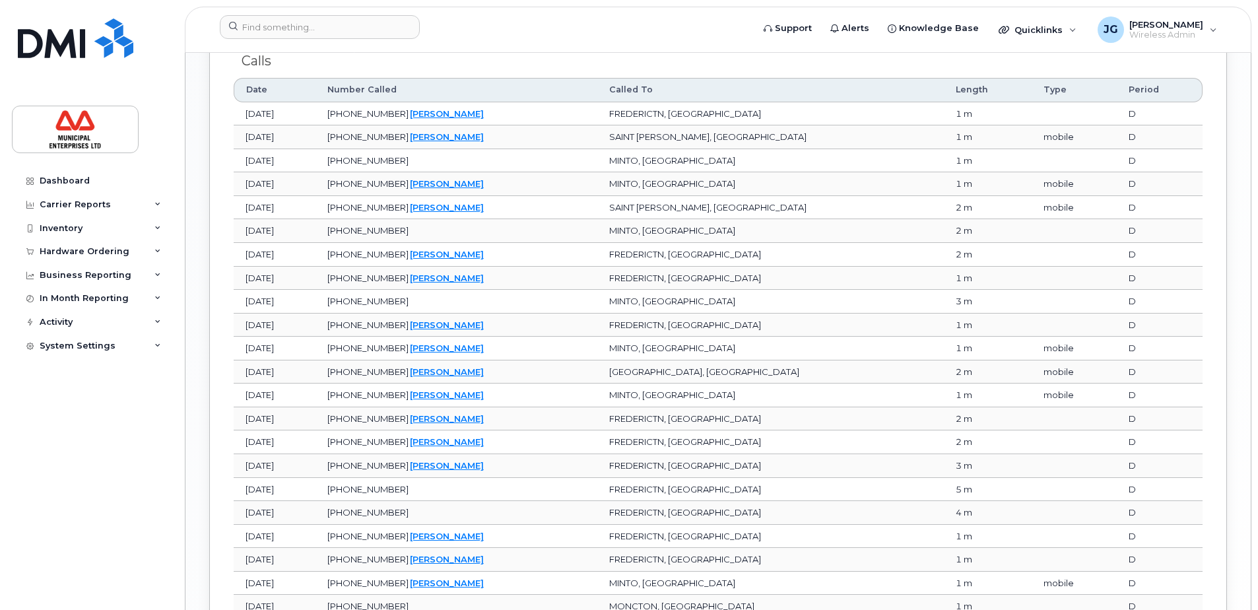
scroll to position [1518, 0]
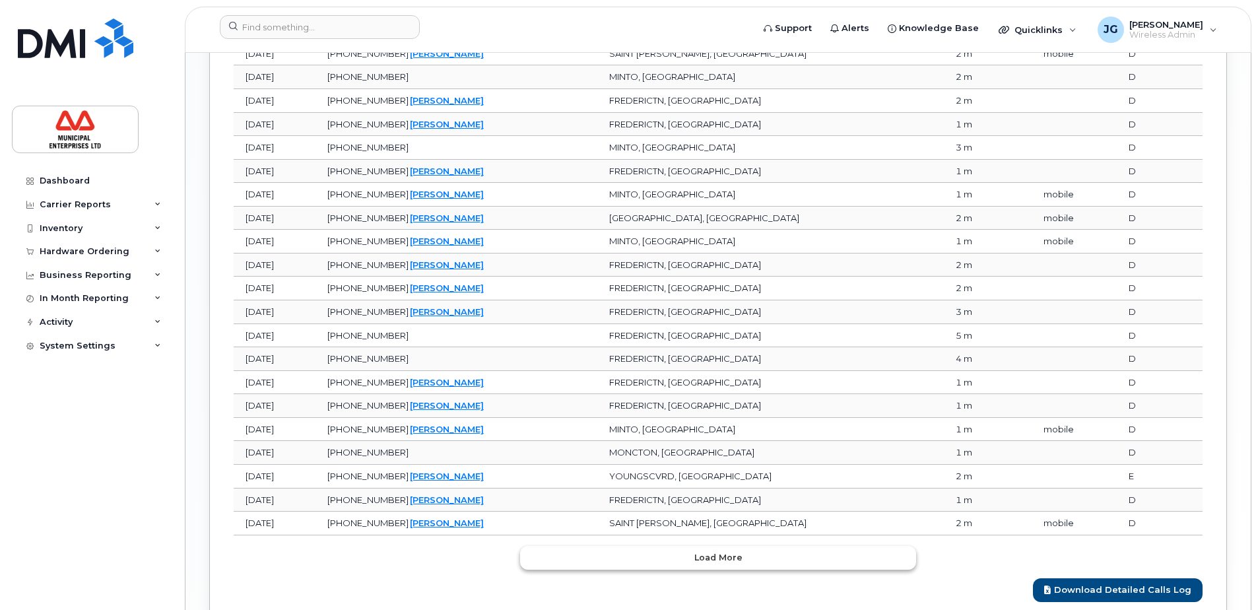
click at [712, 564] on span "Load more" at bounding box center [718, 557] width 48 height 13
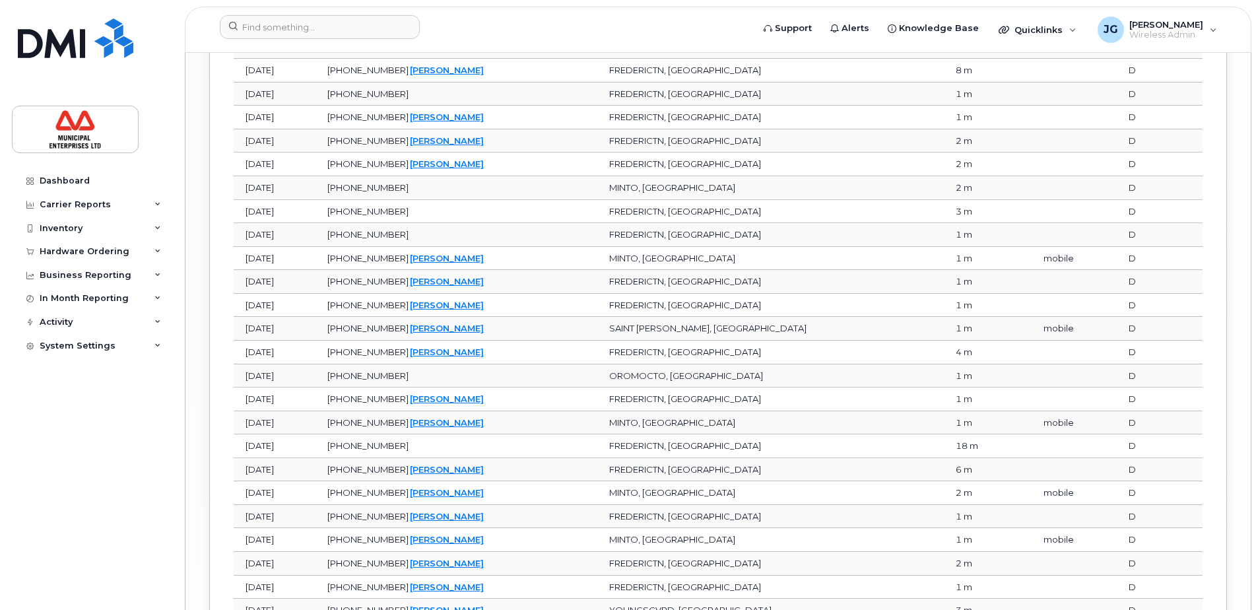
scroll to position [2212, 0]
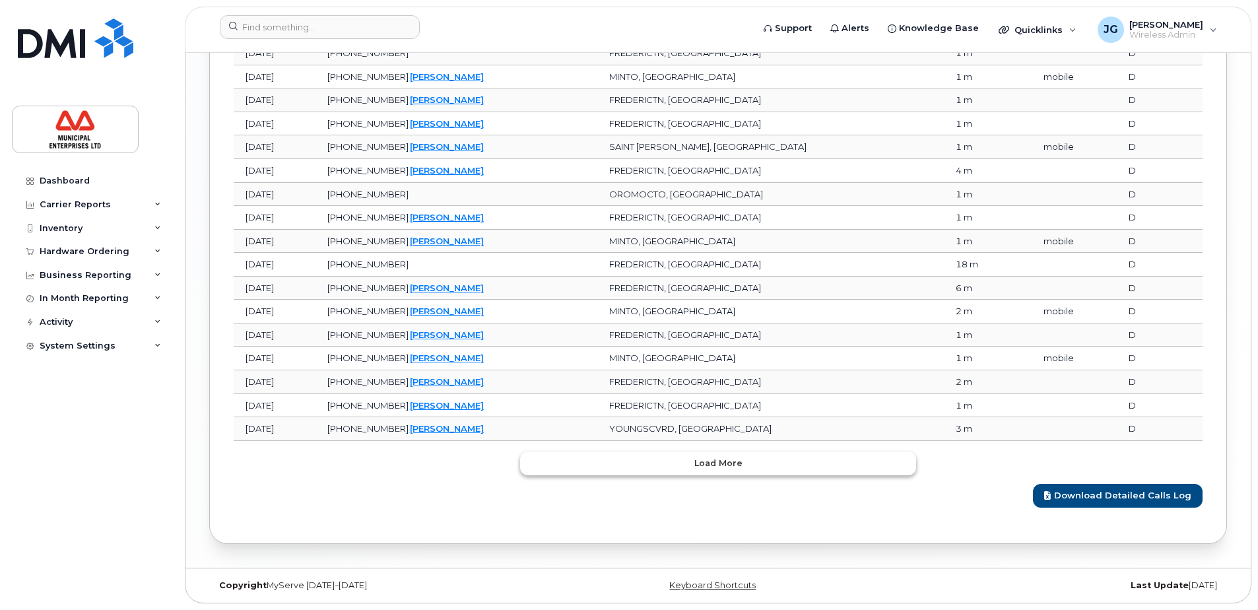
click at [734, 457] on span "Load more" at bounding box center [718, 463] width 48 height 13
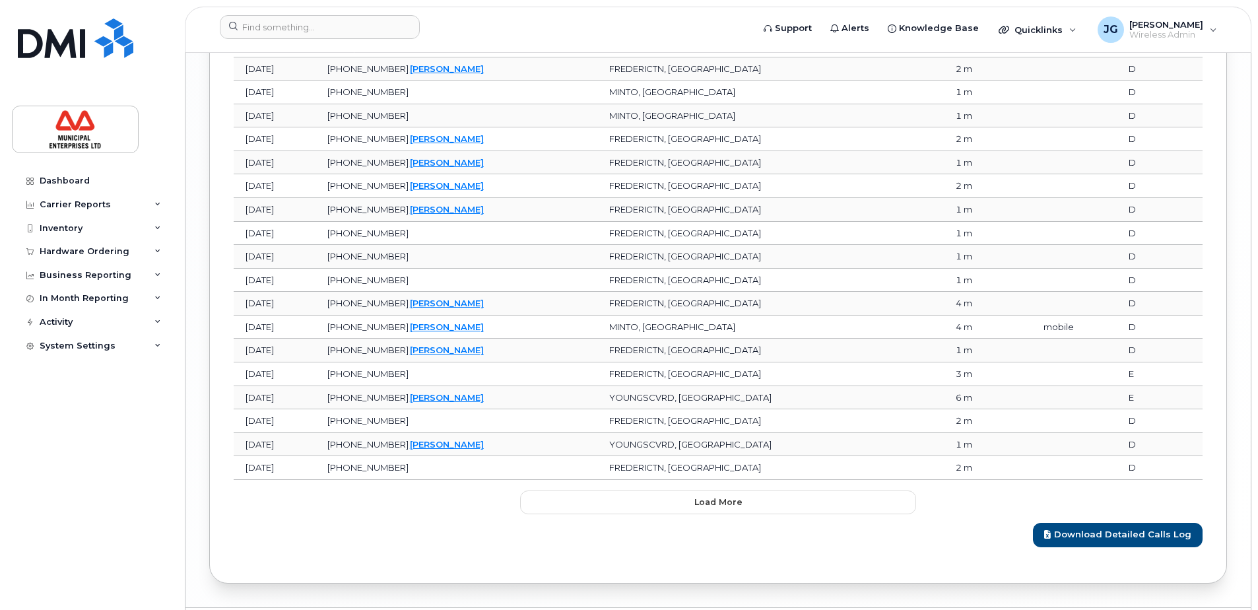
scroll to position [2799, 0]
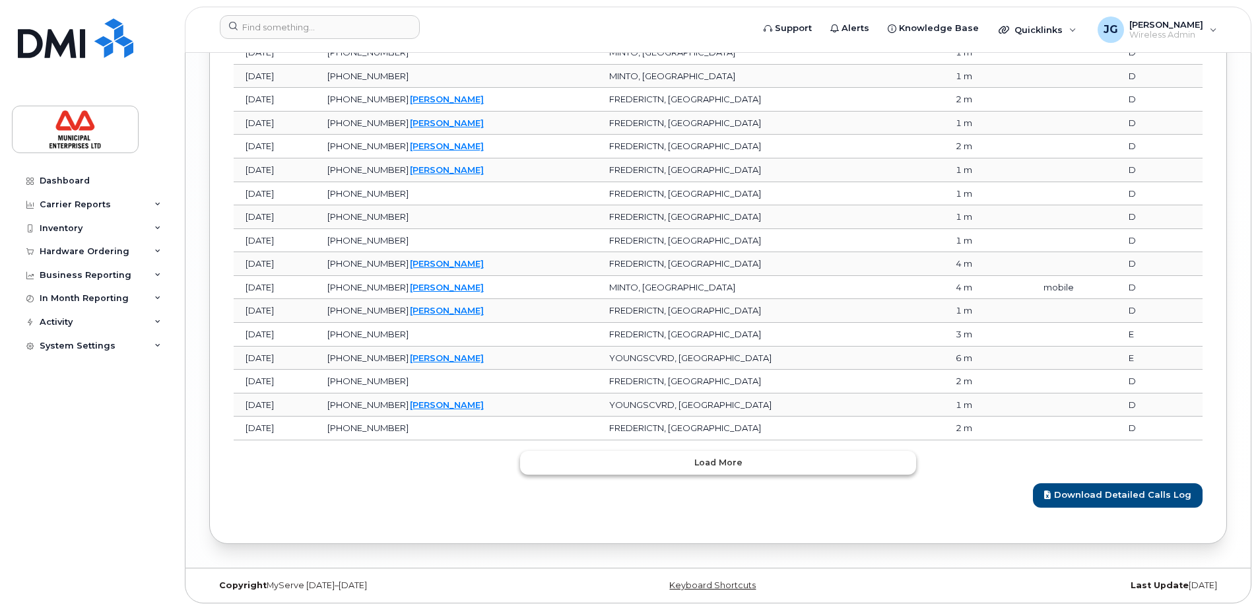
click at [674, 457] on button "Load more" at bounding box center [718, 463] width 396 height 24
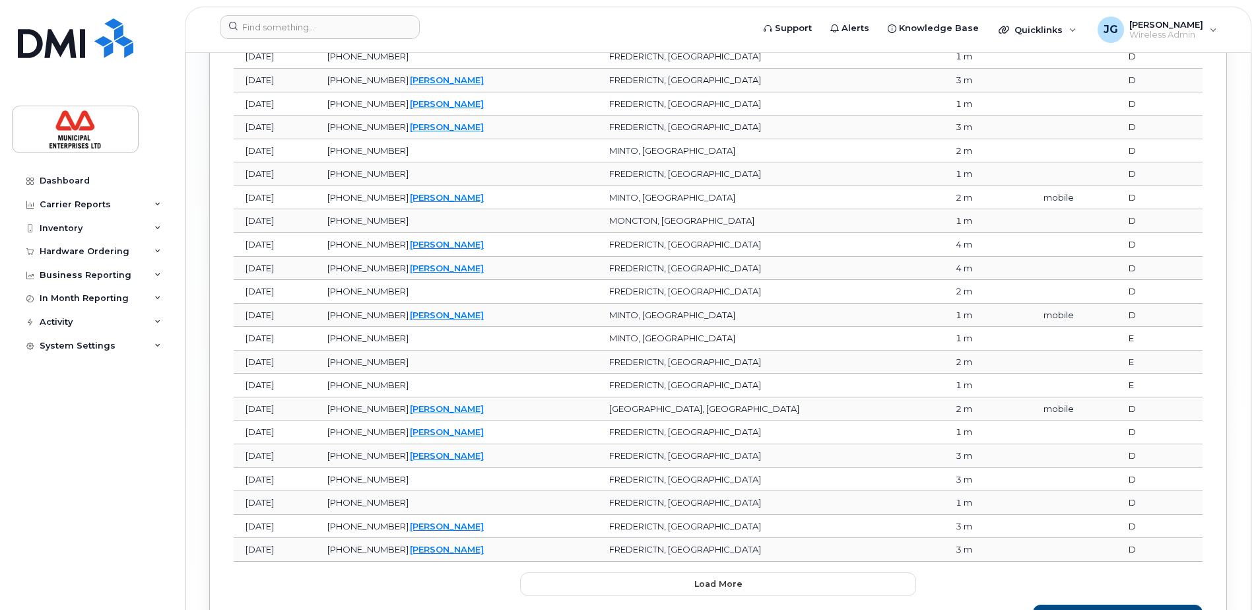
scroll to position [3385, 0]
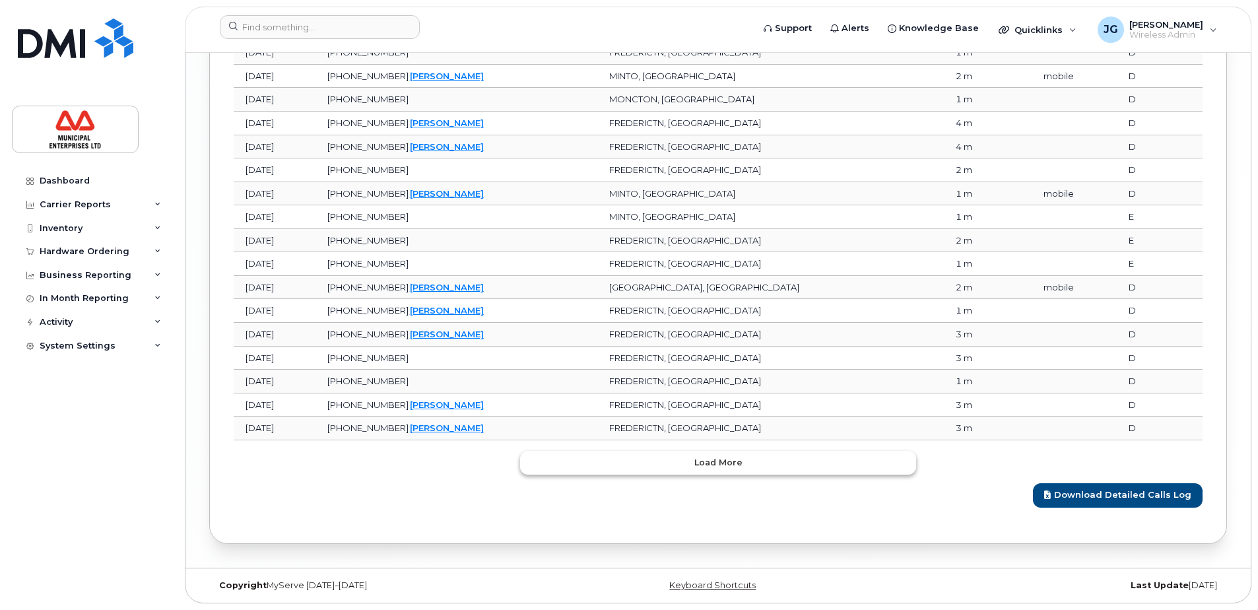
click at [678, 467] on button "Load more" at bounding box center [718, 463] width 396 height 24
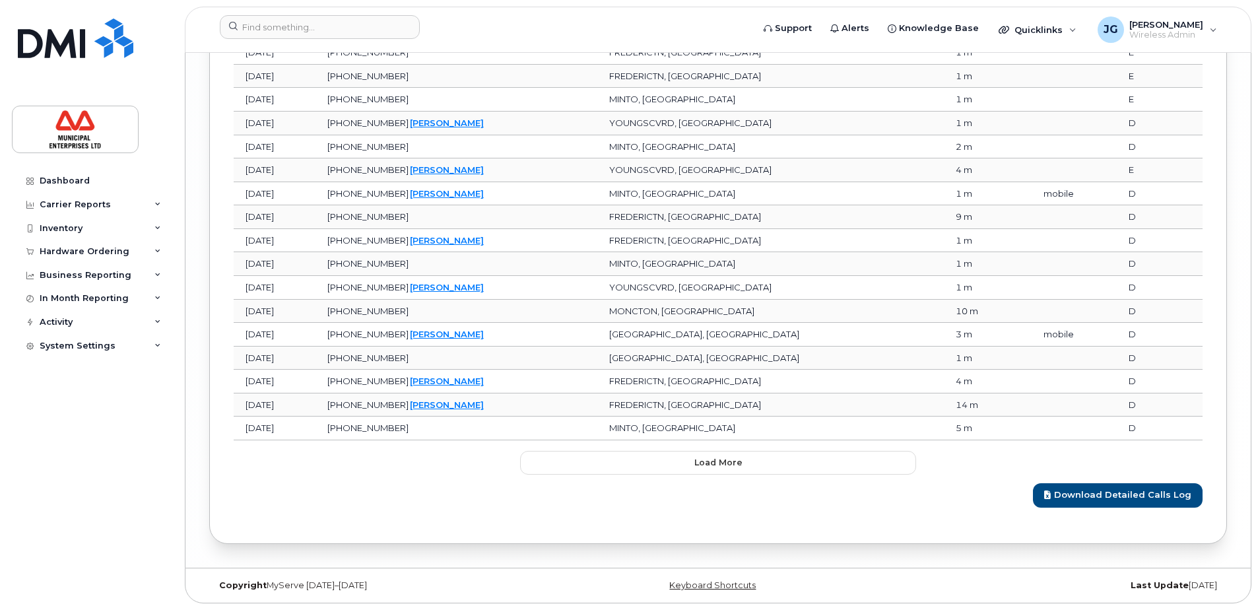
scroll to position [3972, 0]
click at [630, 466] on button "Load more" at bounding box center [718, 463] width 396 height 24
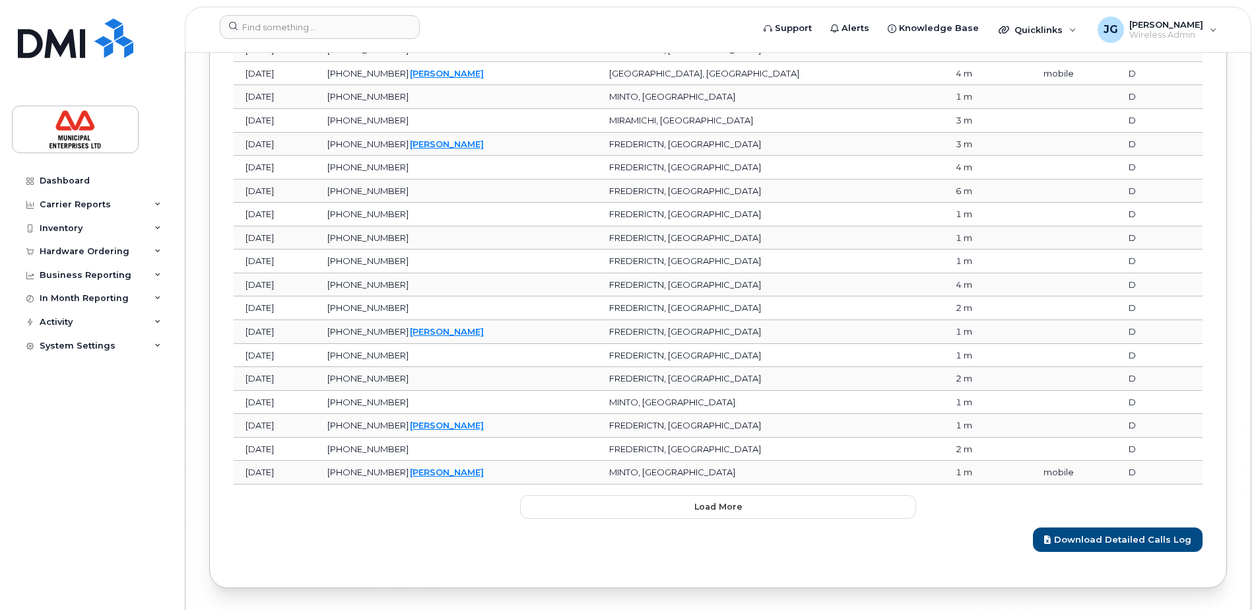
scroll to position [4559, 0]
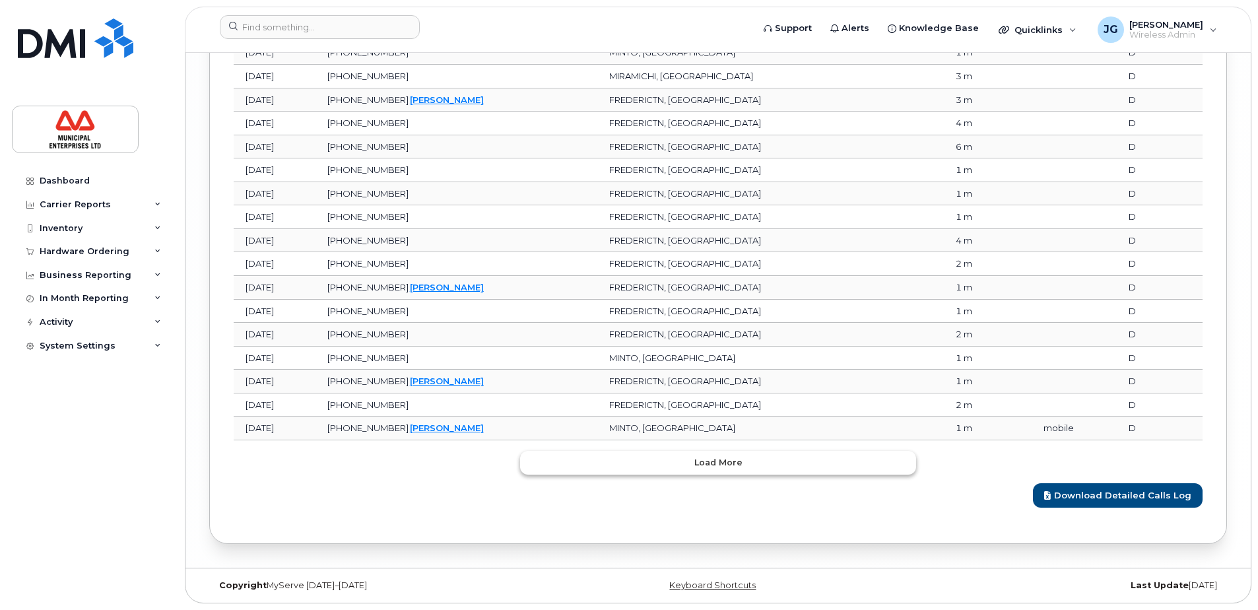
click at [706, 463] on span "Load more" at bounding box center [718, 462] width 48 height 13
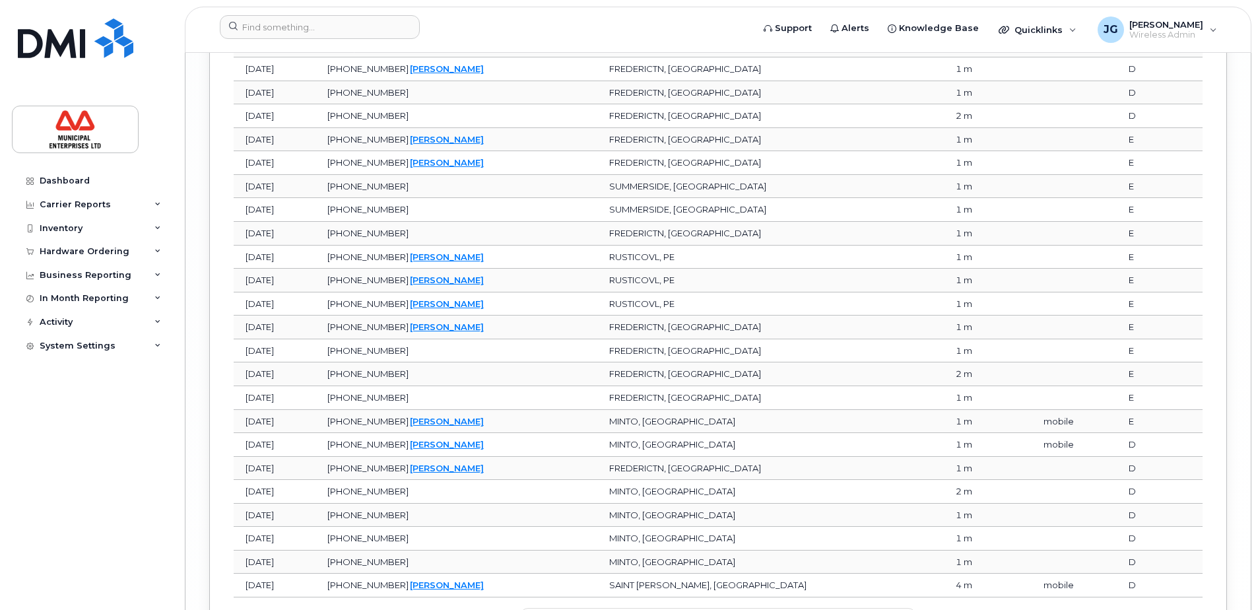
scroll to position [5146, 0]
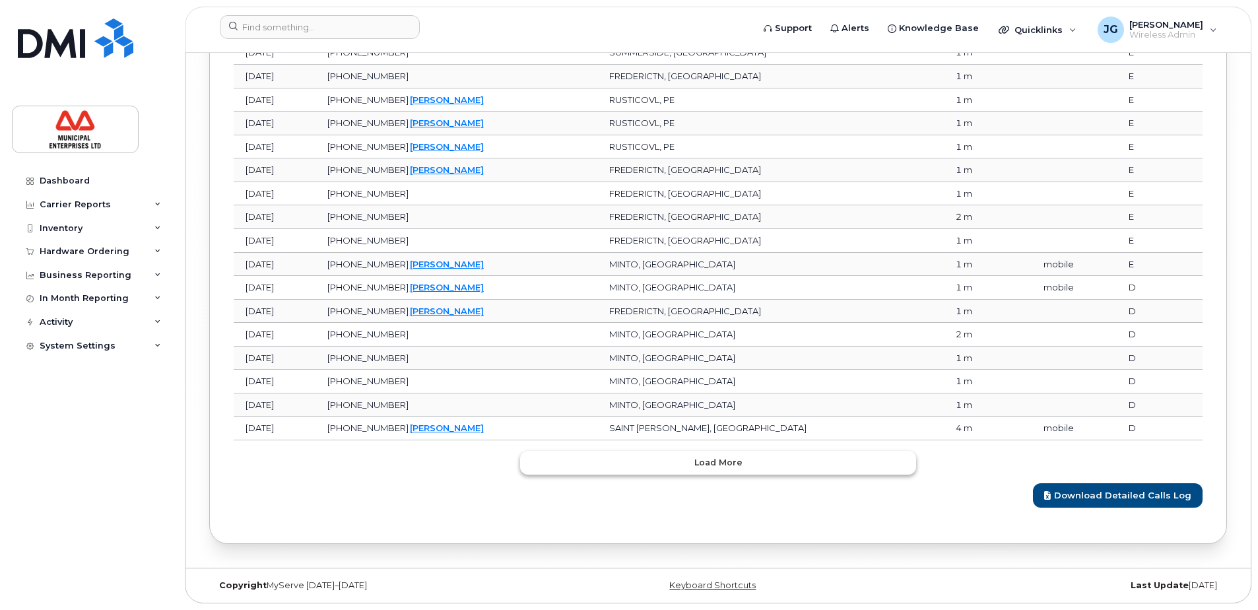
click at [671, 457] on button "Load more" at bounding box center [718, 463] width 396 height 24
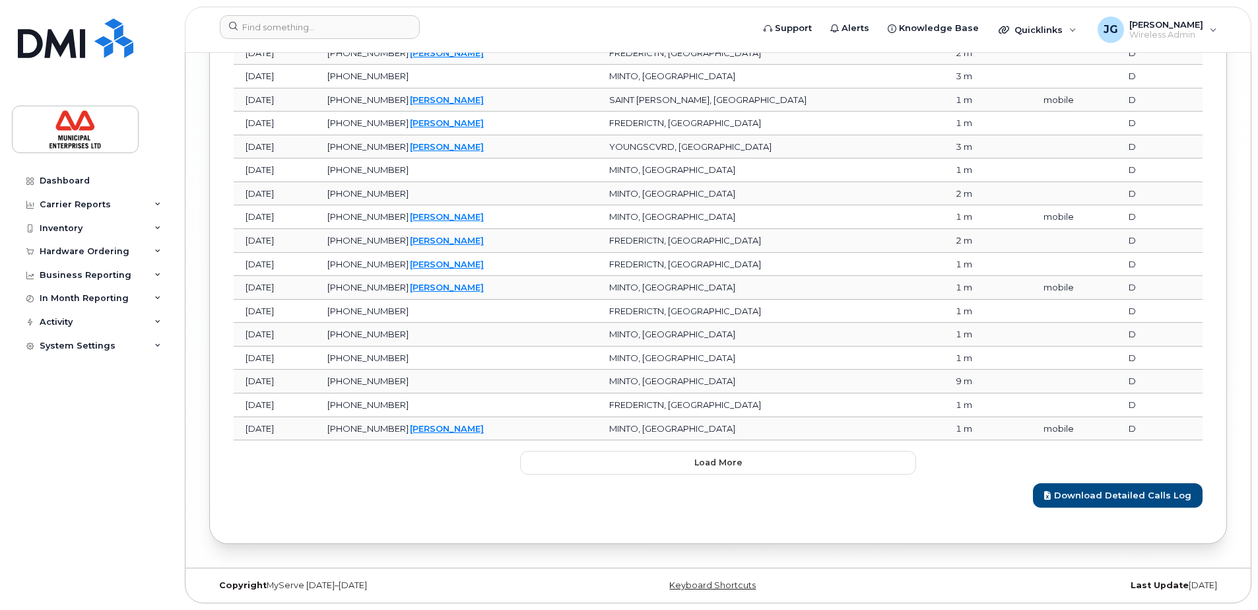
scroll to position [5732, 0]
click at [702, 465] on span "Load more" at bounding box center [718, 462] width 48 height 13
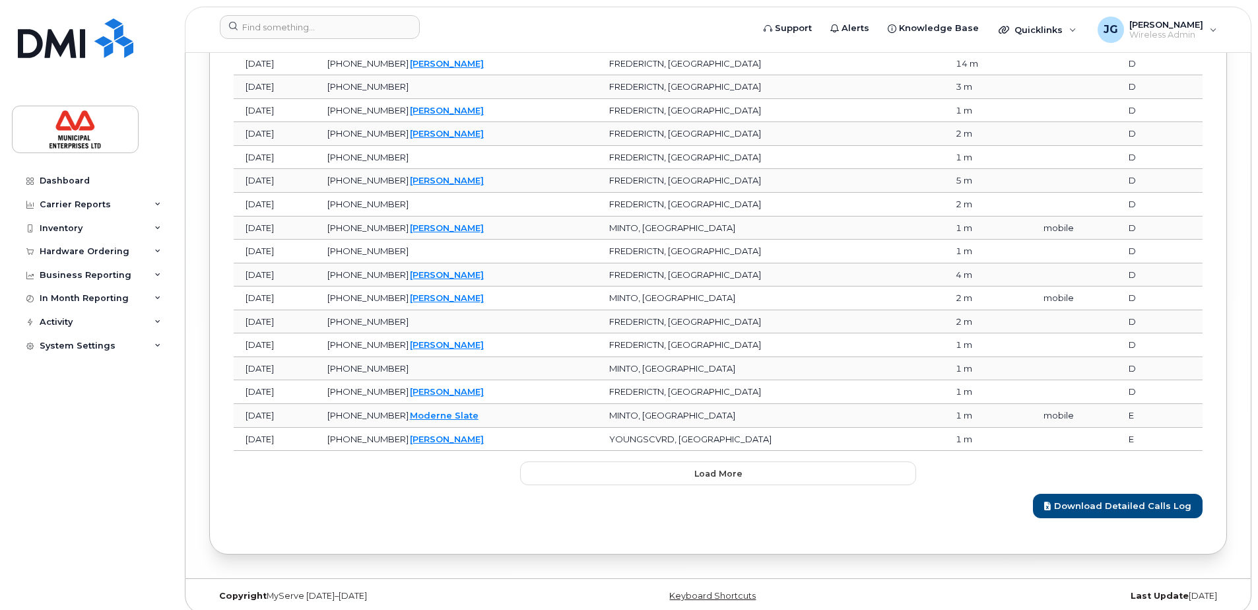
scroll to position [6319, 0]
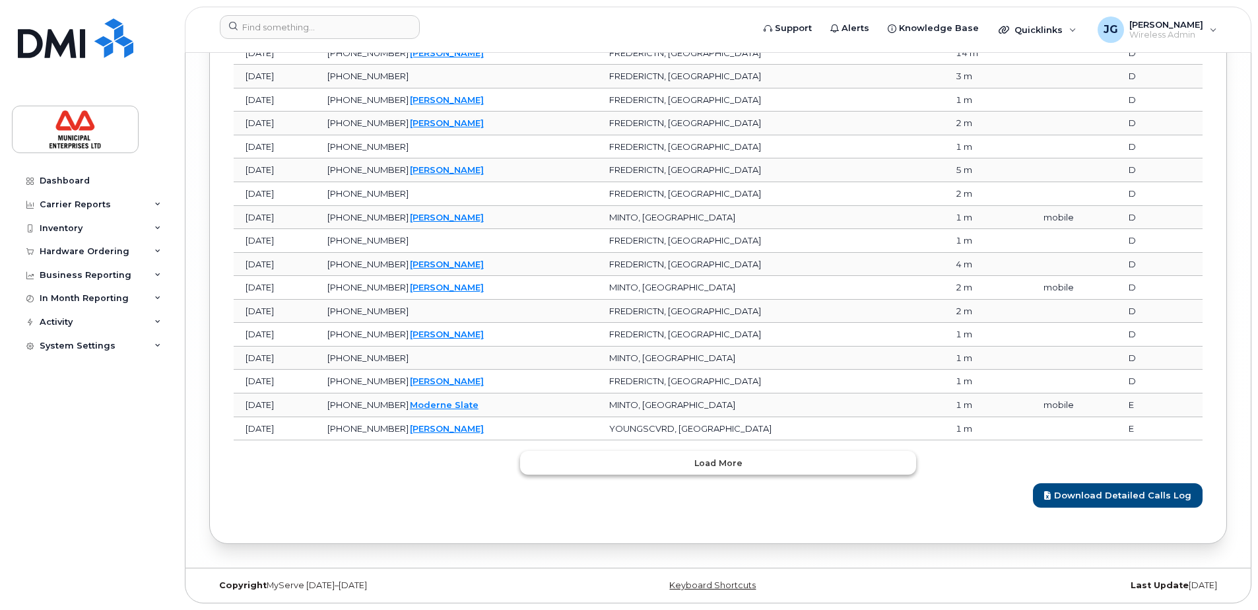
click at [646, 468] on button "Load more" at bounding box center [718, 463] width 396 height 24
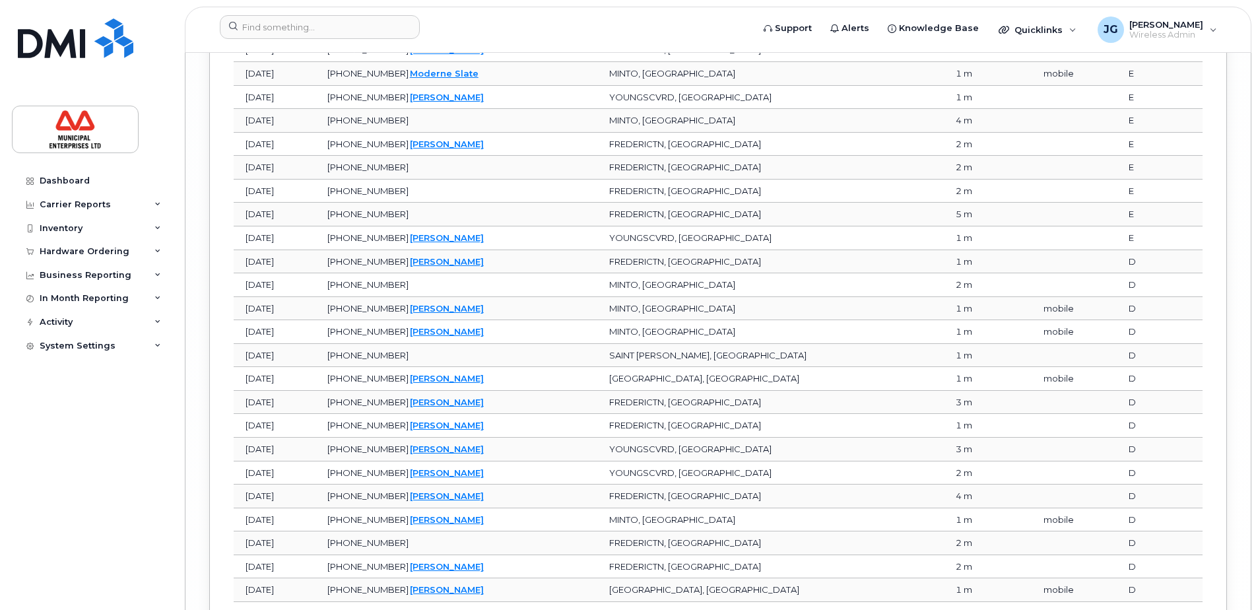
scroll to position [6906, 0]
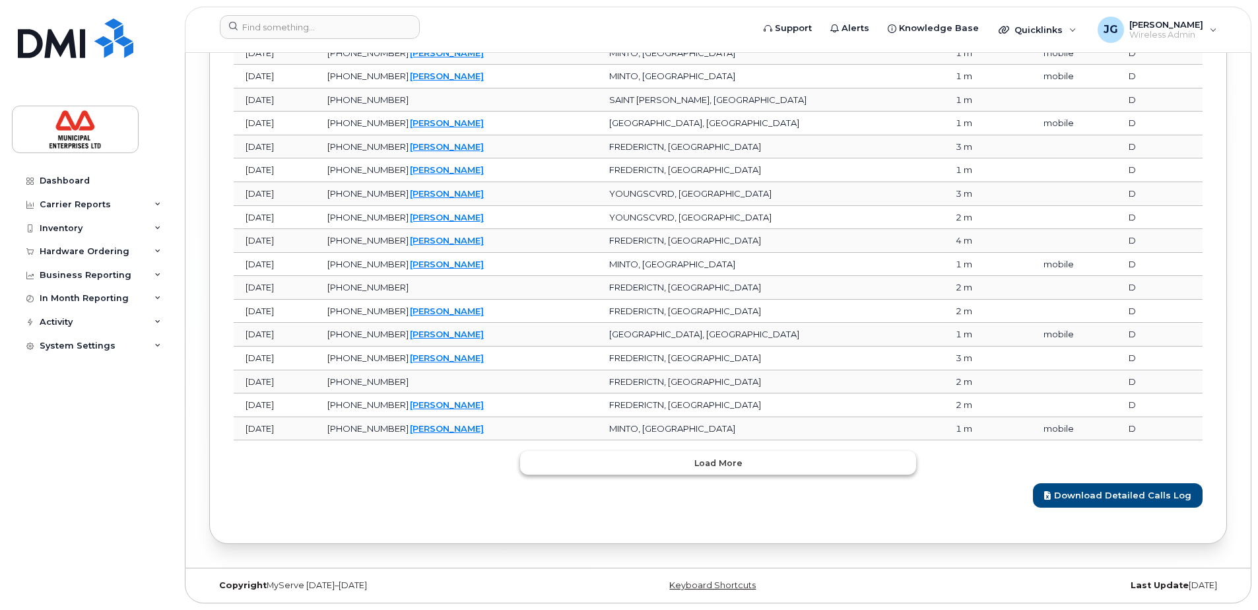
click at [586, 469] on button "Load more" at bounding box center [718, 463] width 396 height 24
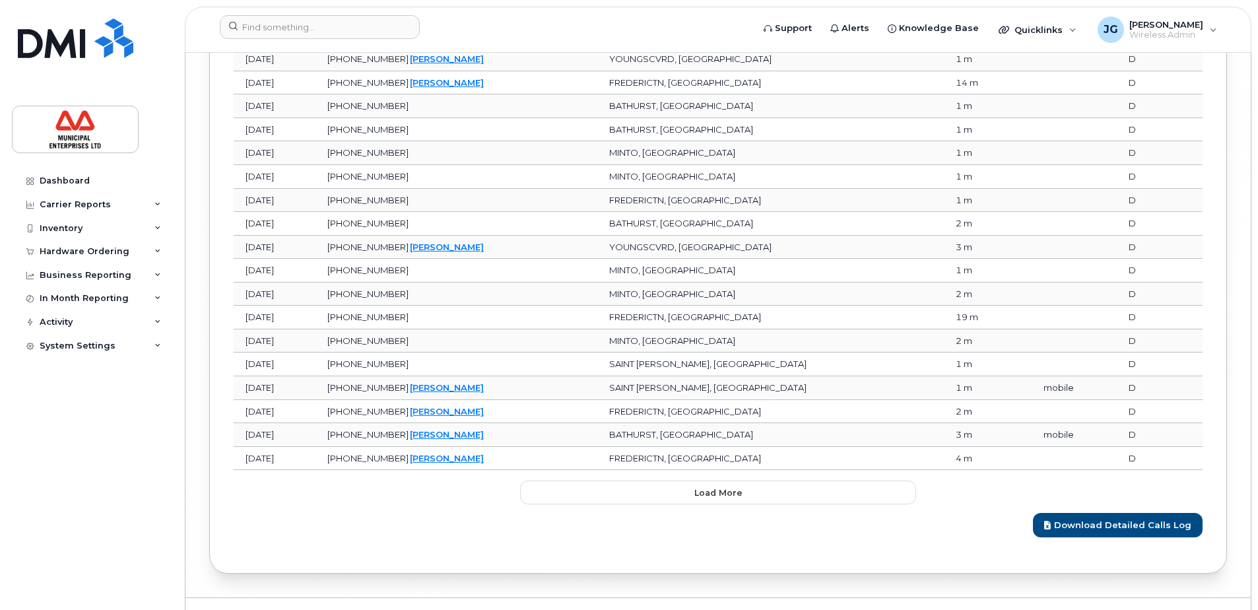
scroll to position [7493, 0]
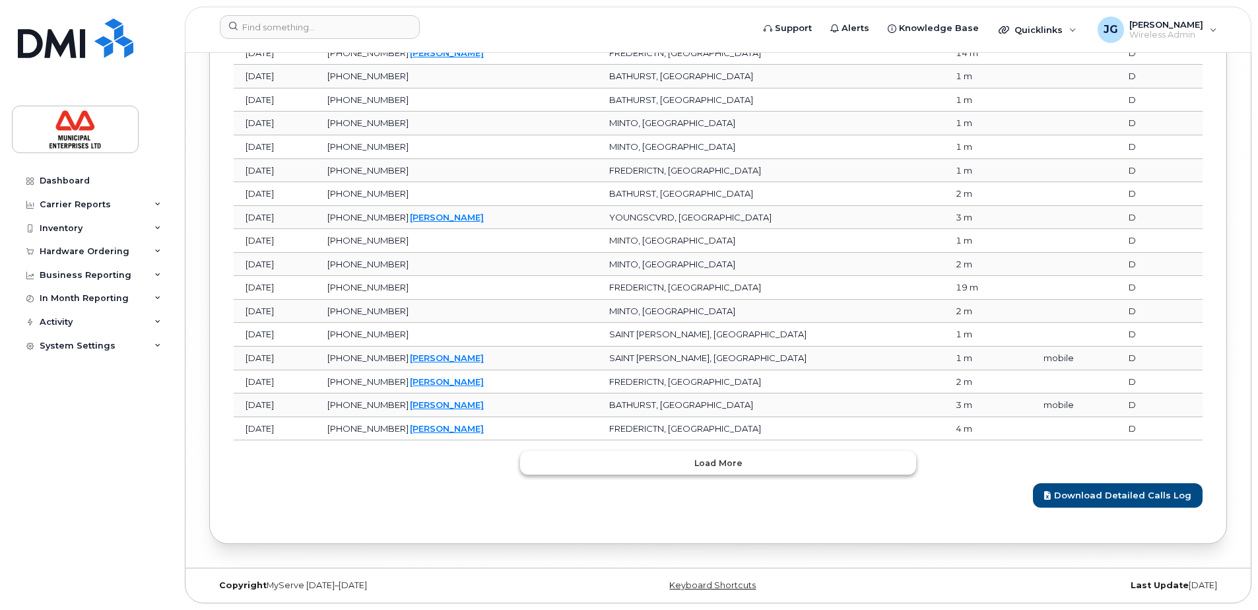
click at [591, 468] on button "Load more" at bounding box center [718, 463] width 396 height 24
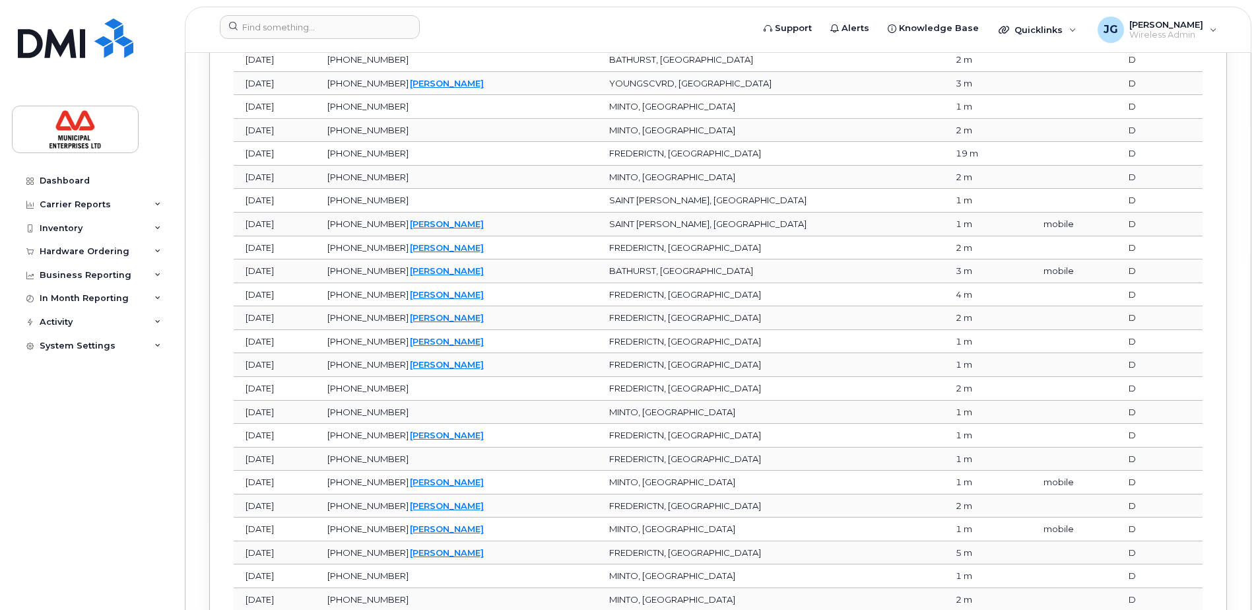
scroll to position [7613, 0]
click at [484, 278] on link "Sarah Mitchell" at bounding box center [447, 272] width 74 height 11
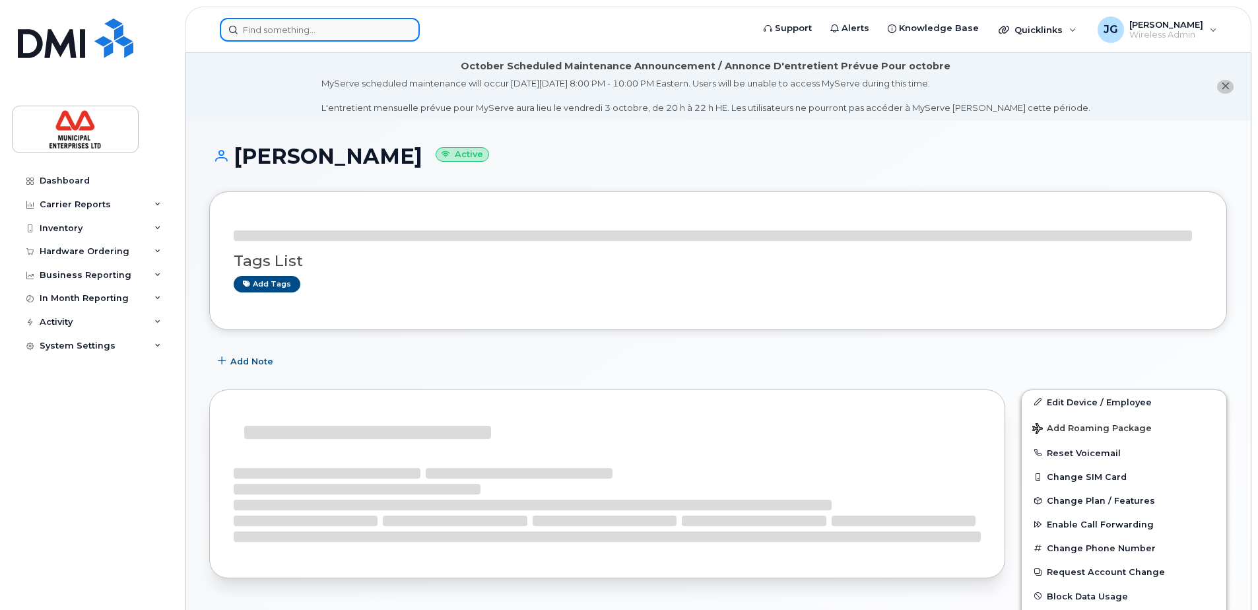
click at [334, 31] on input at bounding box center [320, 30] width 200 height 24
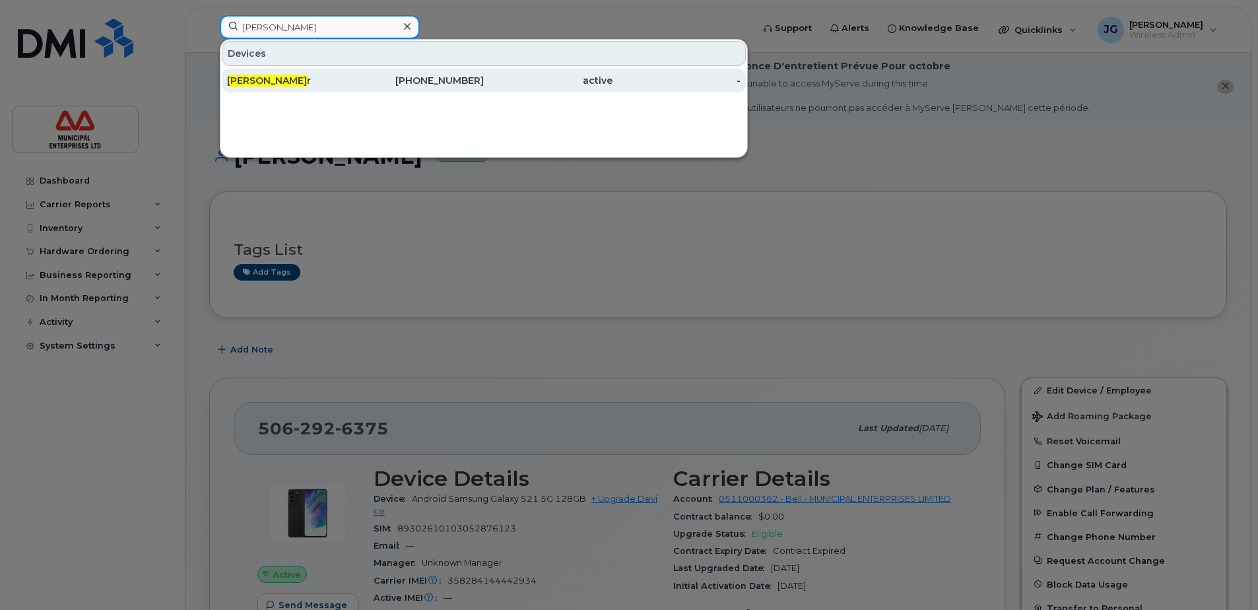
type input "[PERSON_NAME]"
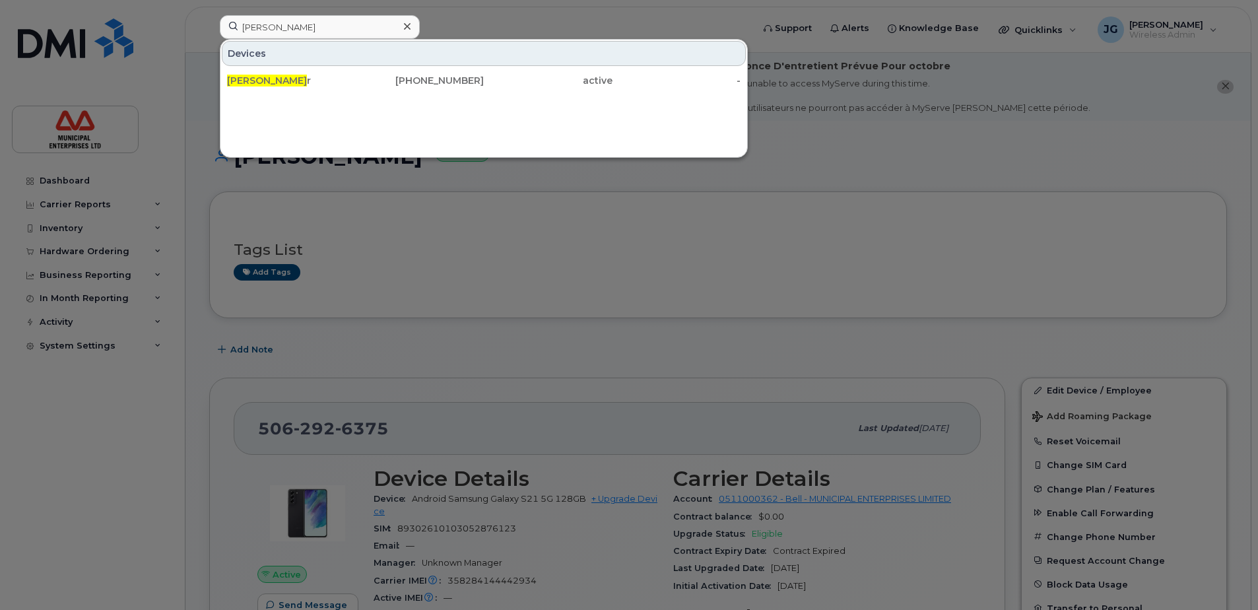
drag, startPoint x: 410, startPoint y: 82, endPoint x: 487, endPoint y: 11, distance: 104.6
click at [410, 82] on div "[PHONE_NUMBER]" at bounding box center [420, 80] width 129 height 13
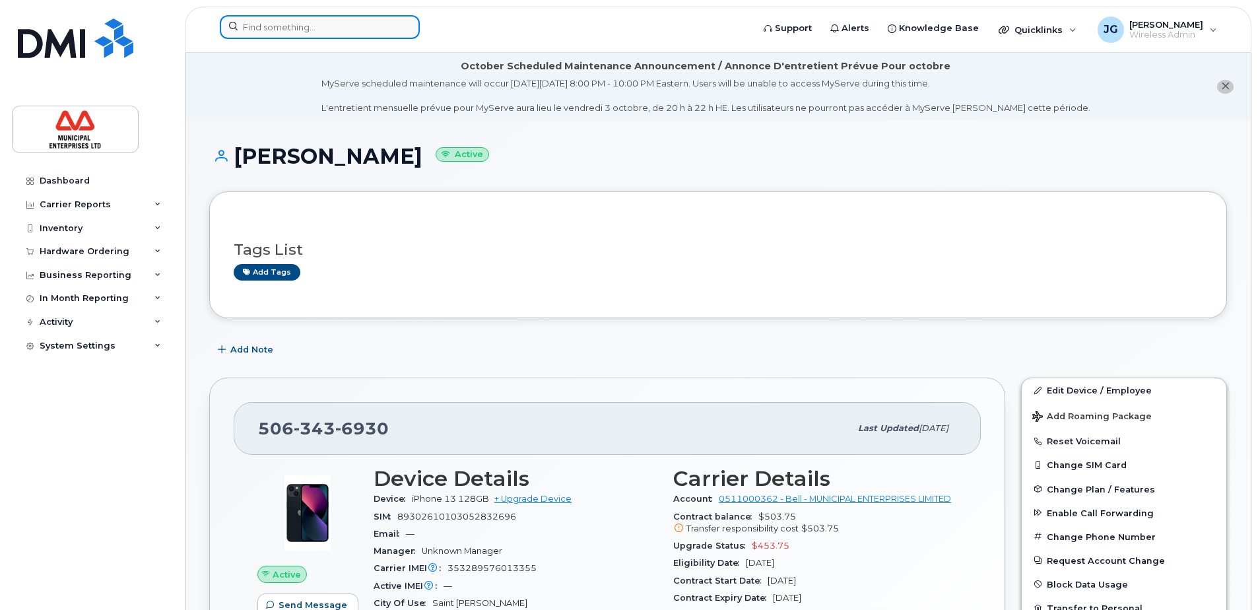
drag, startPoint x: 293, startPoint y: 30, endPoint x: 286, endPoint y: 29, distance: 6.7
click at [293, 30] on input at bounding box center [320, 27] width 200 height 24
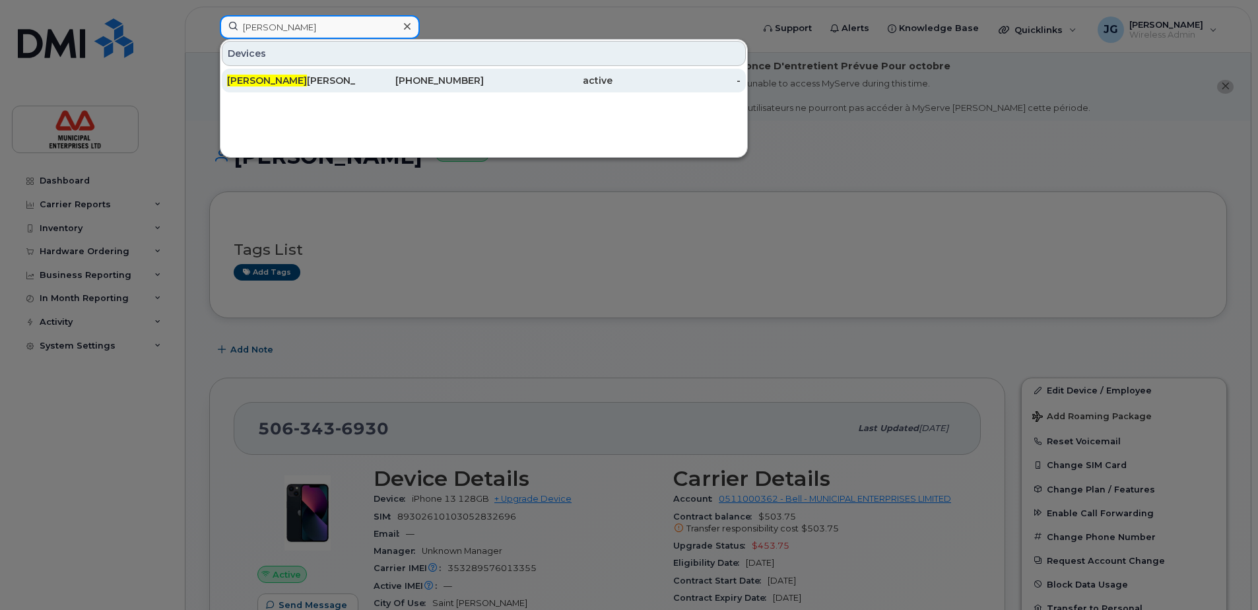
type input "stephen ri"
click at [339, 75] on div "Stephen Ri chardson" at bounding box center [291, 80] width 129 height 13
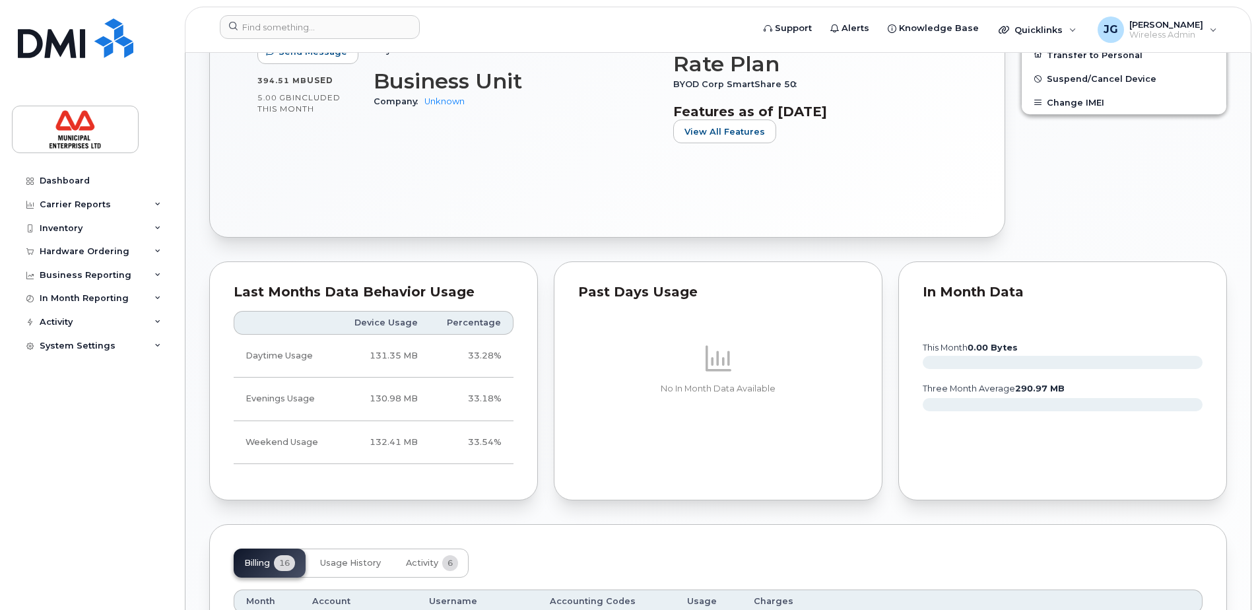
scroll to position [396, 0]
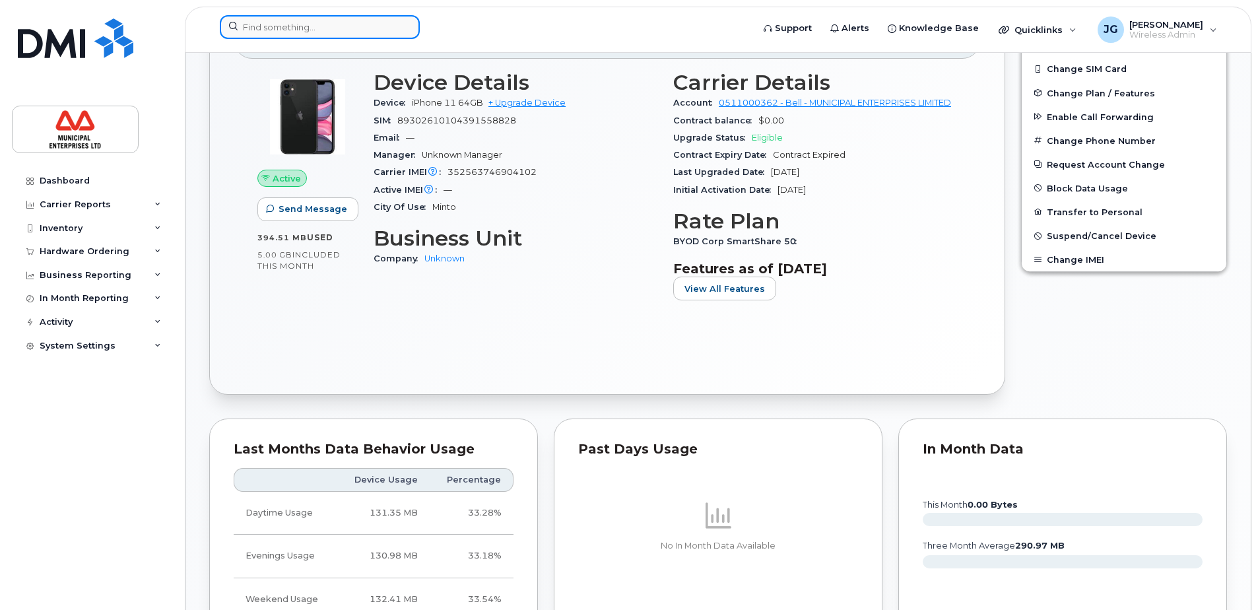
click at [363, 28] on input at bounding box center [320, 27] width 200 height 24
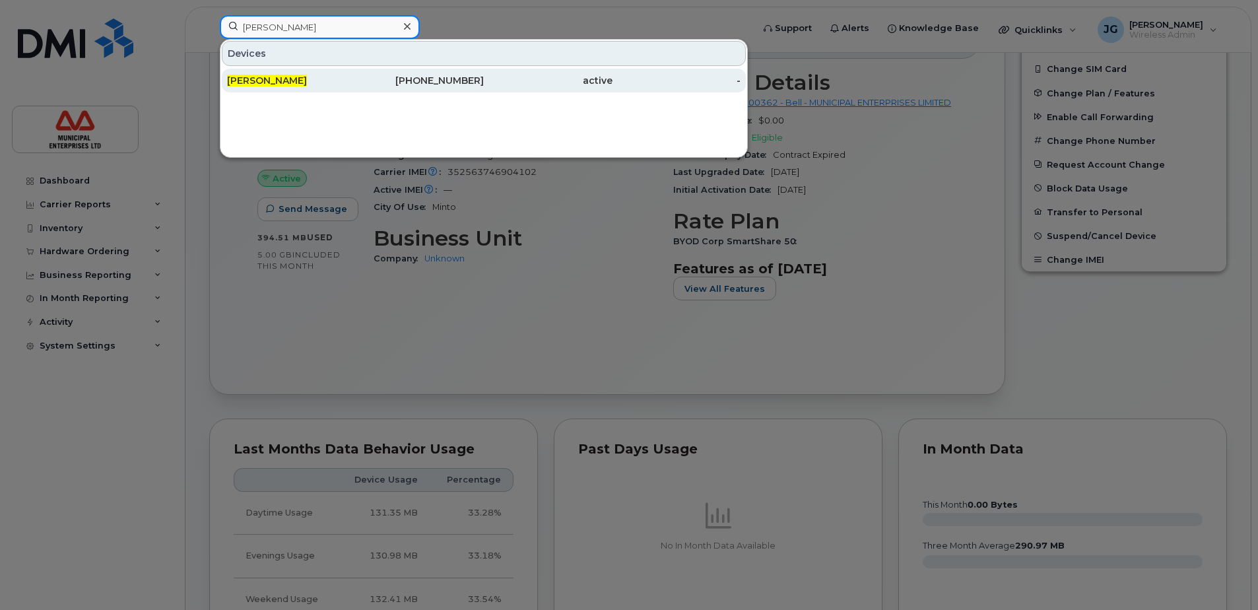
type input "[PERSON_NAME]"
click at [349, 86] on div "[PERSON_NAME]" at bounding box center [291, 80] width 129 height 13
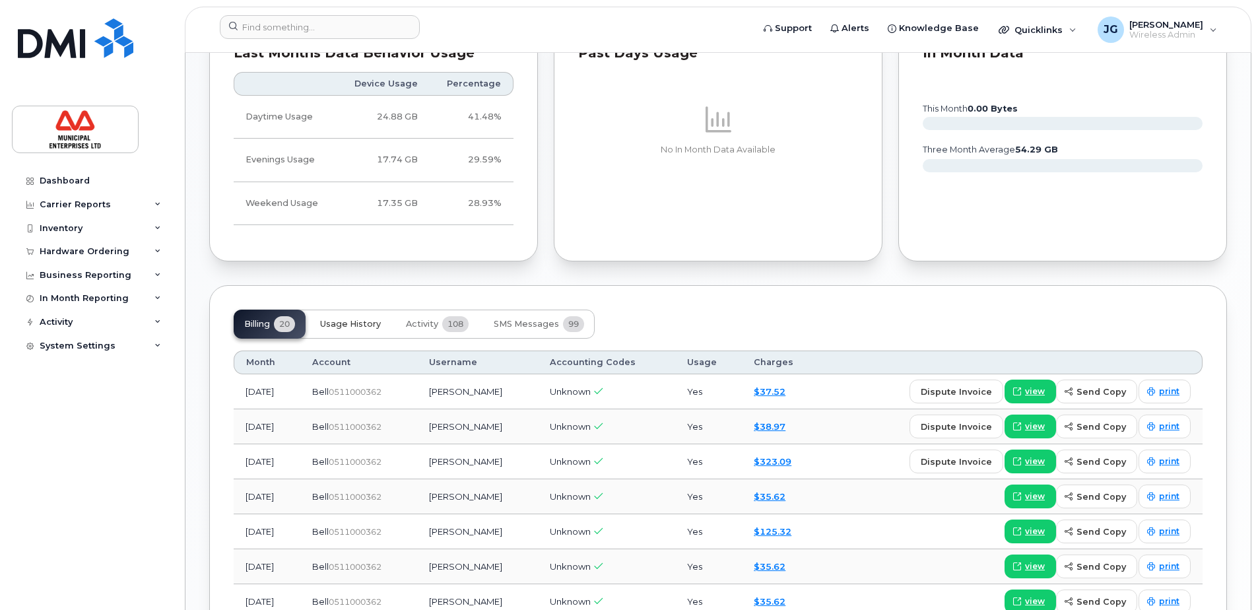
click at [330, 329] on span "Usage History" at bounding box center [350, 324] width 61 height 11
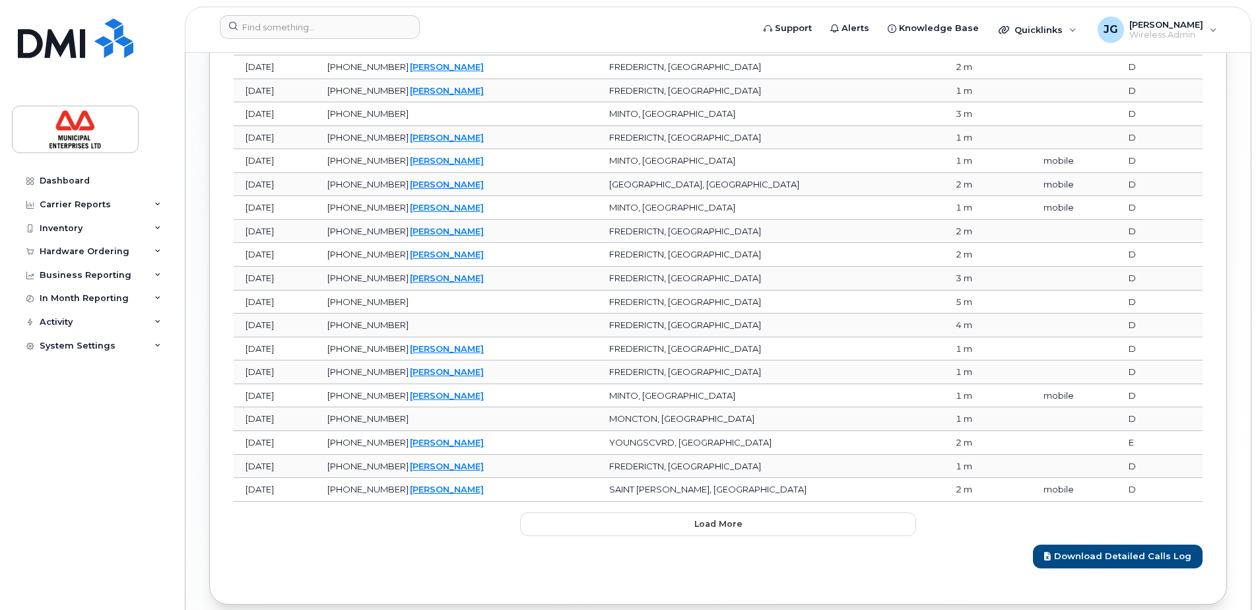
scroll to position [1625, 0]
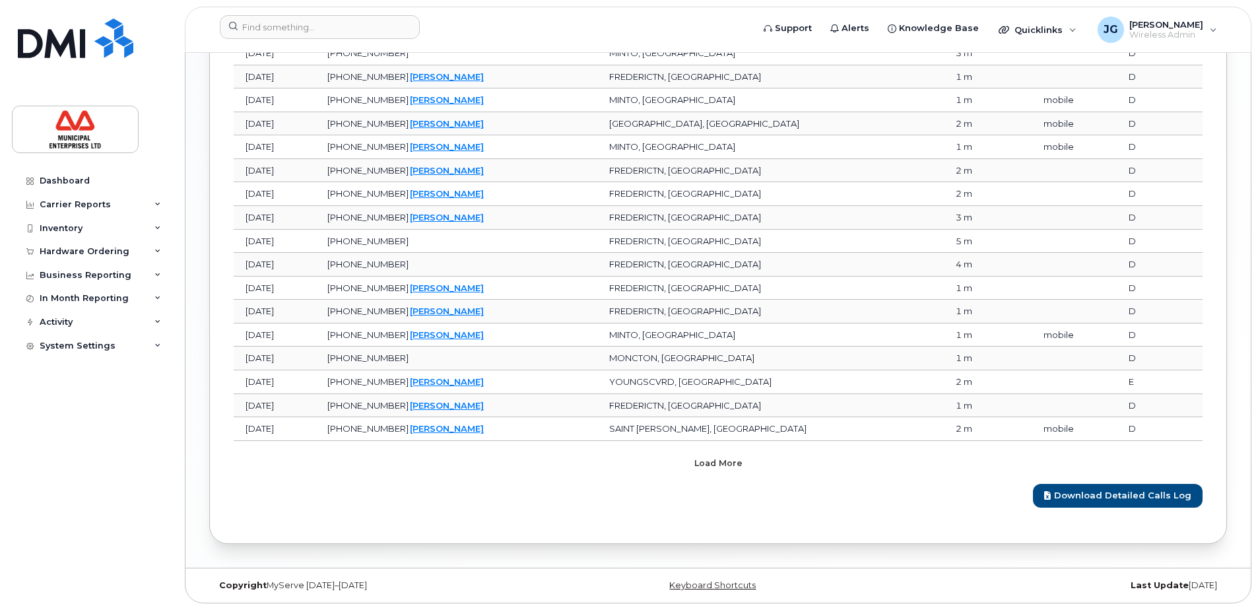
drag, startPoint x: 574, startPoint y: 467, endPoint x: 582, endPoint y: 449, distance: 18.9
click at [574, 467] on button "Load more" at bounding box center [718, 463] width 396 height 24
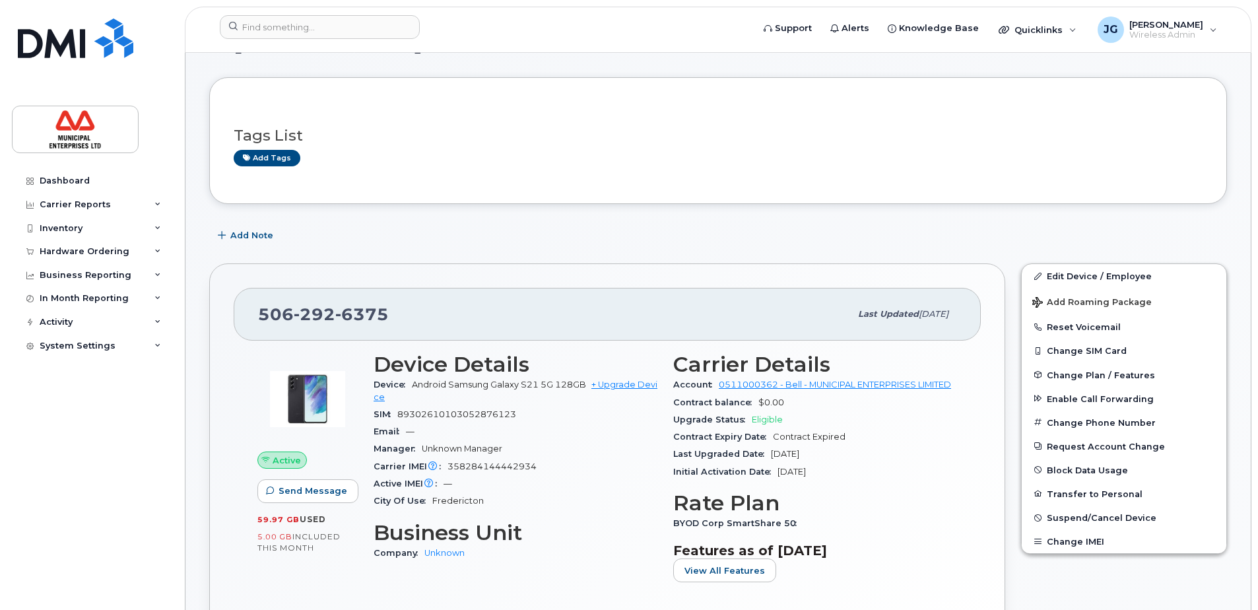
scroll to position [0, 0]
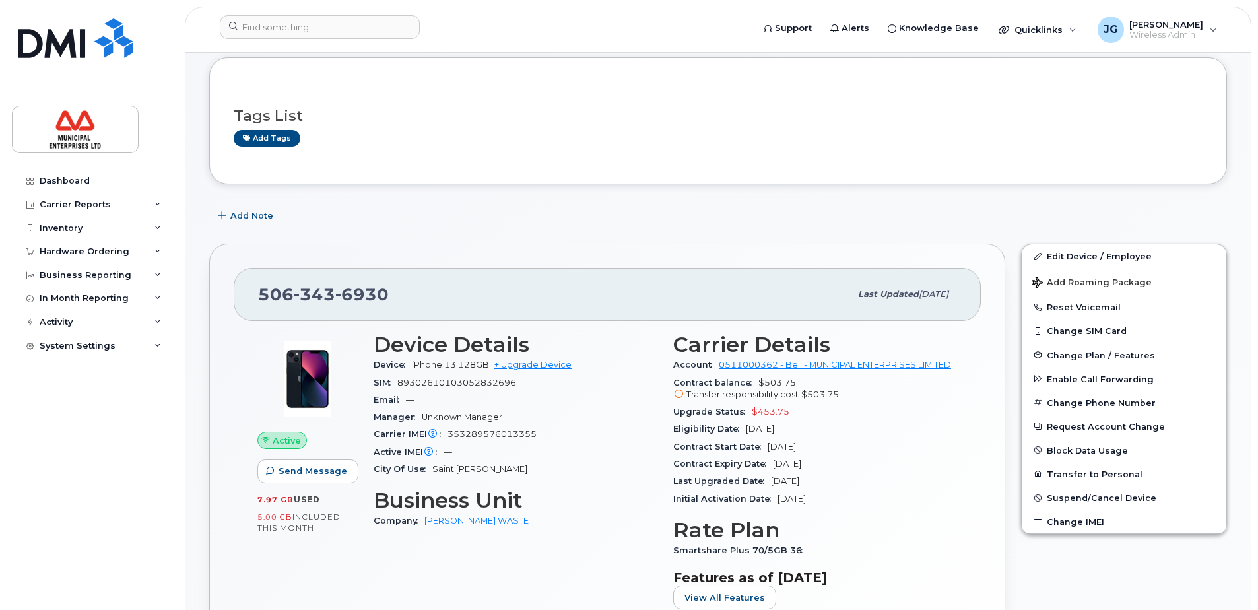
scroll to position [198, 0]
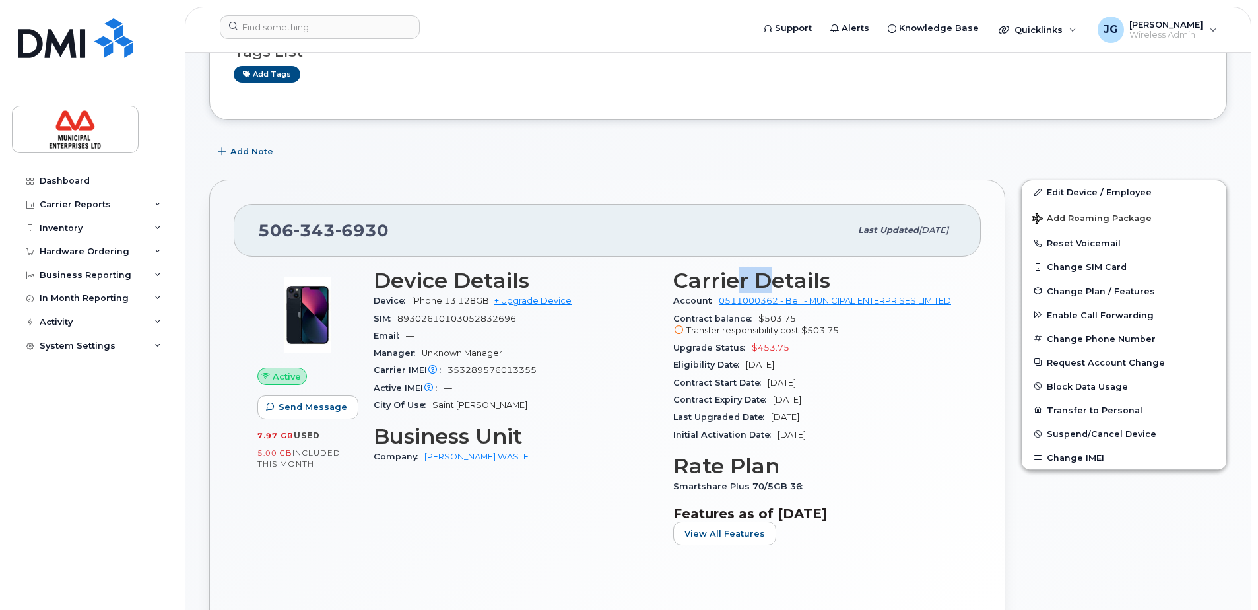
drag, startPoint x: 772, startPoint y: 281, endPoint x: 734, endPoint y: 281, distance: 37.6
click at [734, 281] on h3 "Carrier Details" at bounding box center [815, 281] width 284 height 24
drag, startPoint x: 734, startPoint y: 281, endPoint x: 795, endPoint y: 271, distance: 61.4
click at [795, 271] on h3 "Carrier Details" at bounding box center [815, 281] width 284 height 24
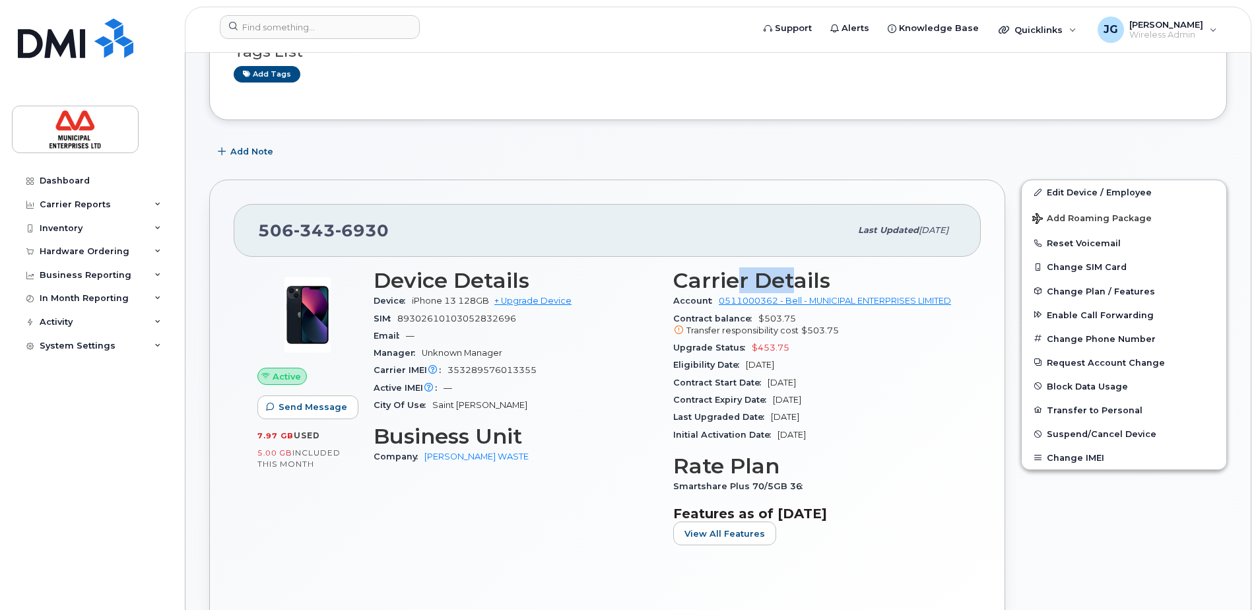
click at [795, 271] on h3 "Carrier Details" at bounding box center [815, 281] width 284 height 24
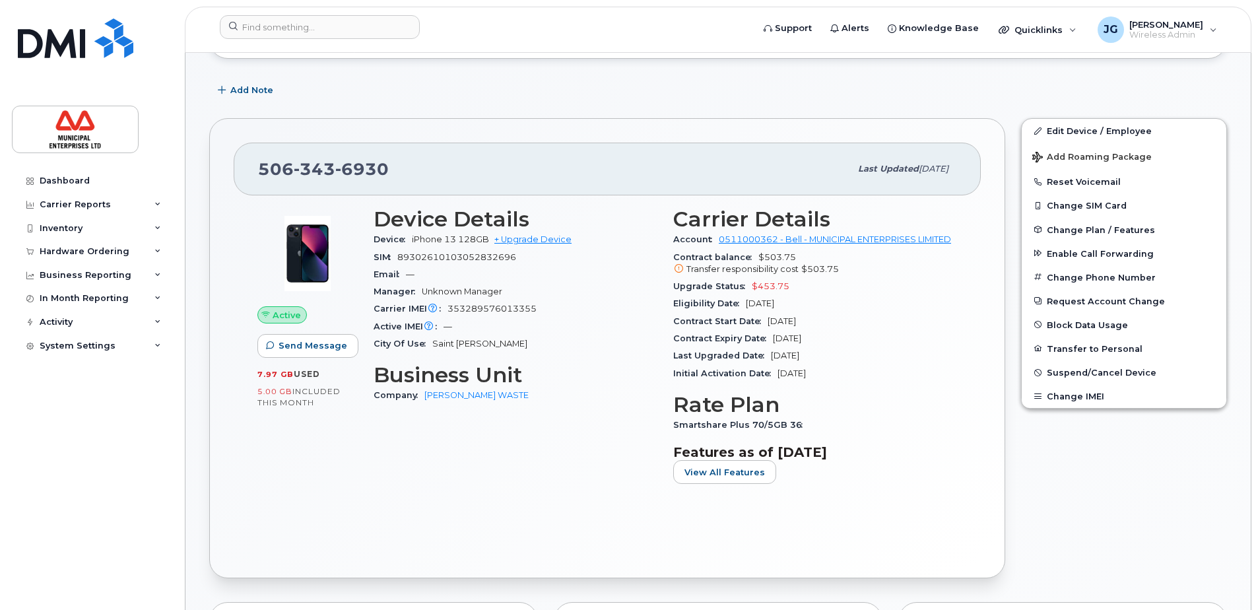
scroll to position [264, 0]
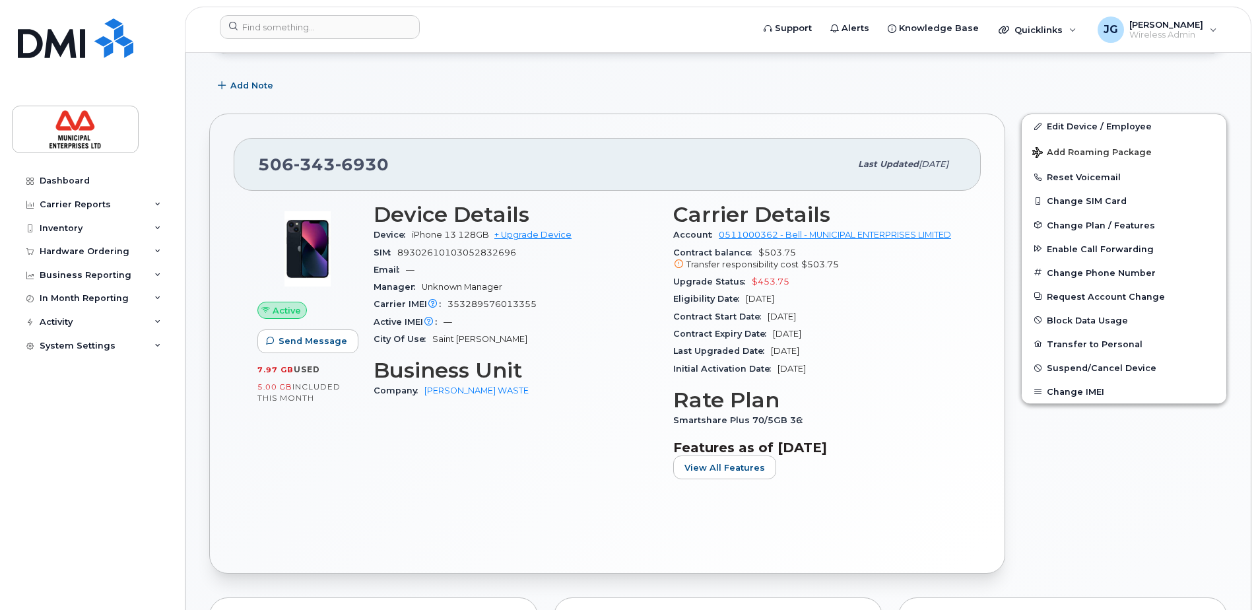
drag, startPoint x: 825, startPoint y: 327, endPoint x: 770, endPoint y: 329, distance: 55.5
click at [770, 325] on div "Contract Start Date [DATE]" at bounding box center [815, 316] width 284 height 17
click at [770, 321] on span "[DATE]" at bounding box center [782, 317] width 28 height 10
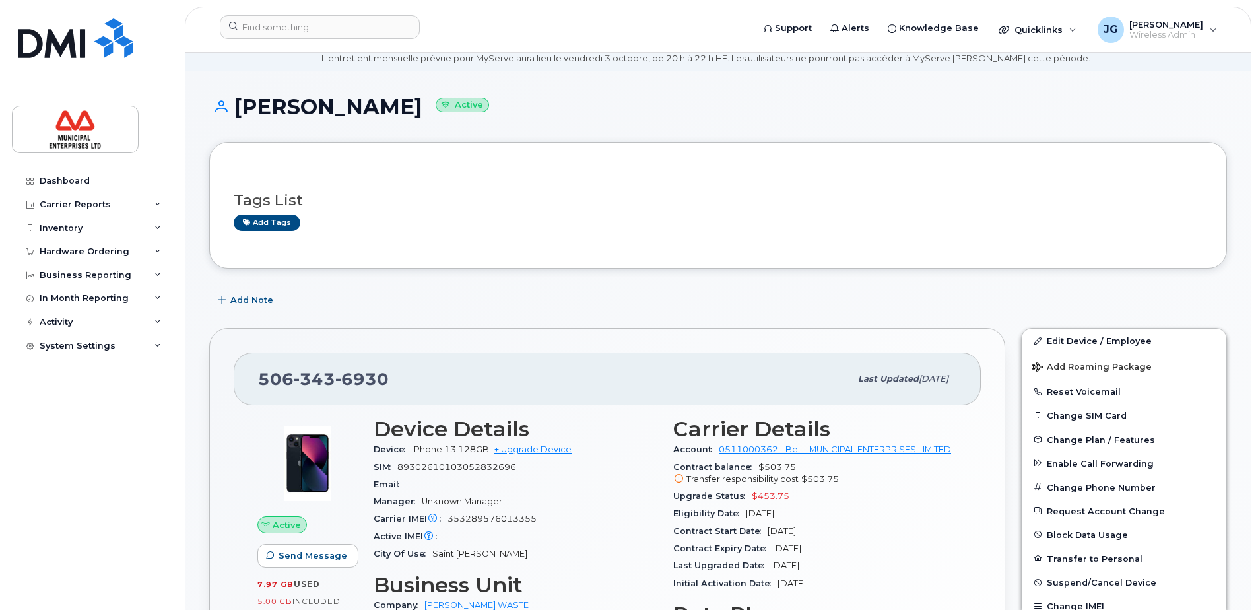
scroll to position [0, 0]
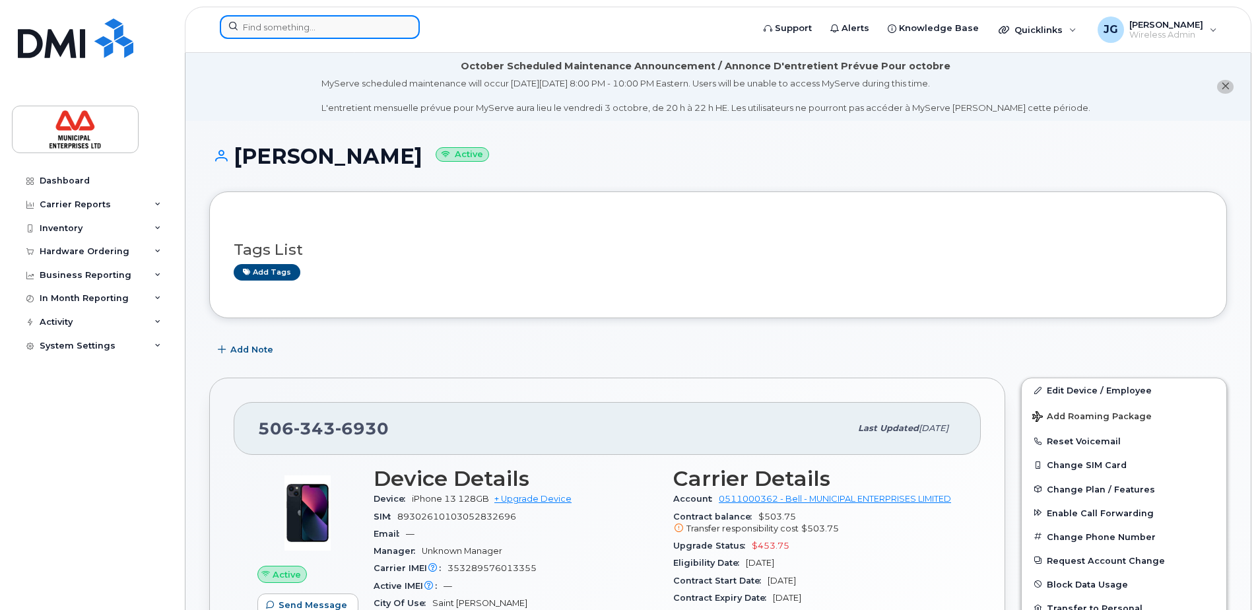
click at [298, 32] on input at bounding box center [320, 27] width 200 height 24
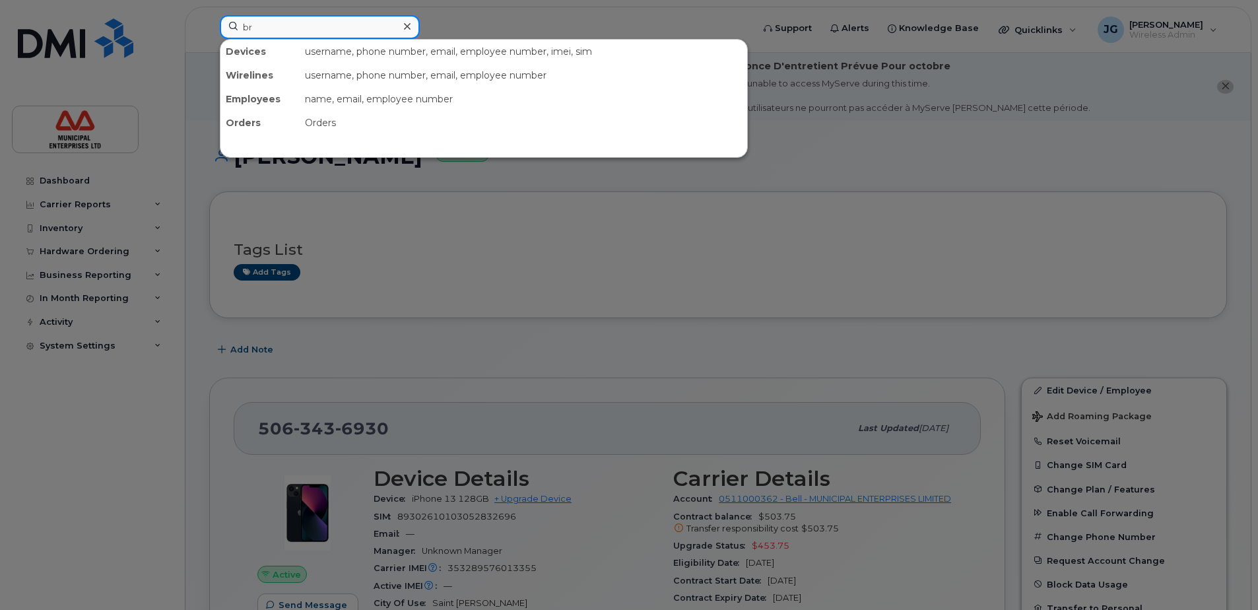
type input "b"
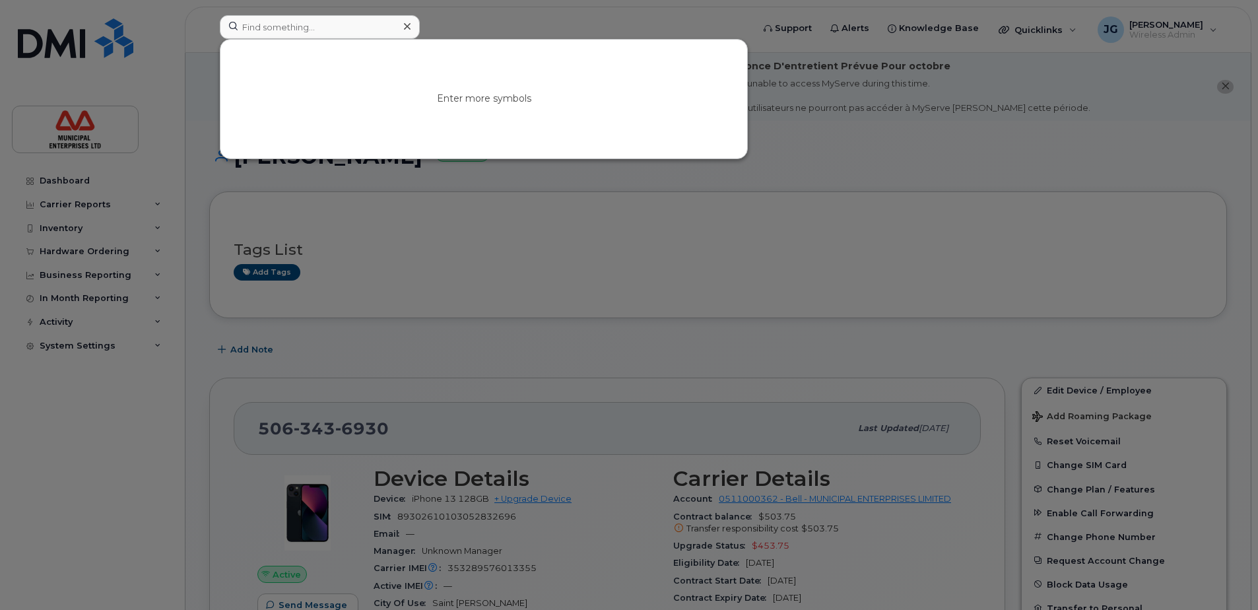
click at [449, 25] on div at bounding box center [629, 305] width 1258 height 610
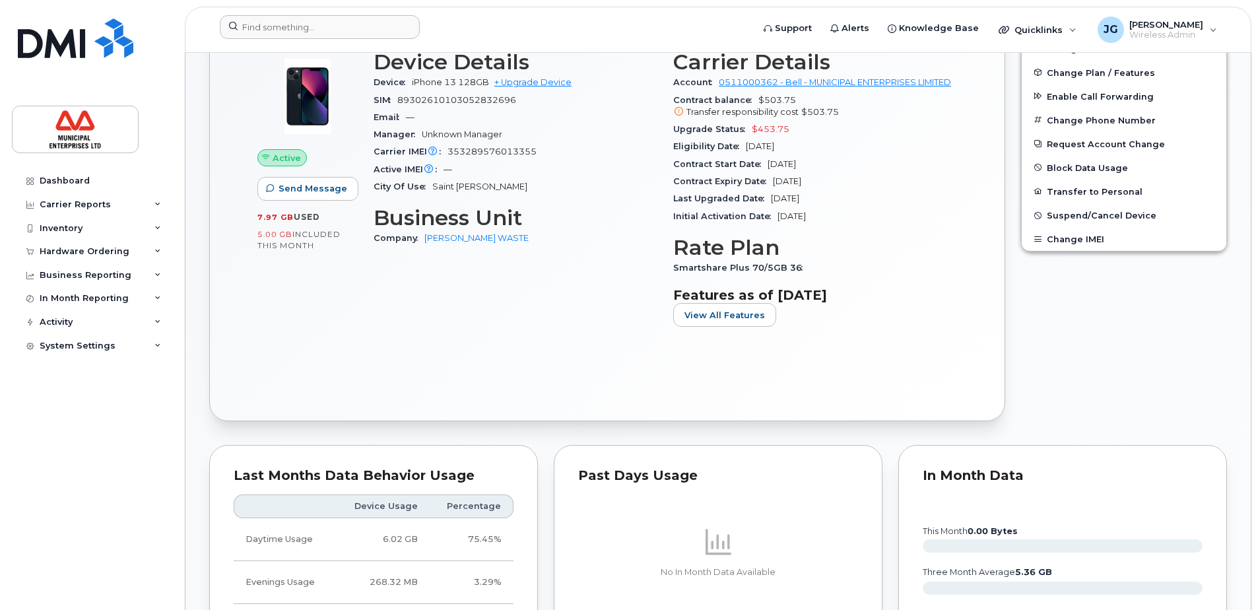
scroll to position [462, 0]
